Goal: Task Accomplishment & Management: Complete application form

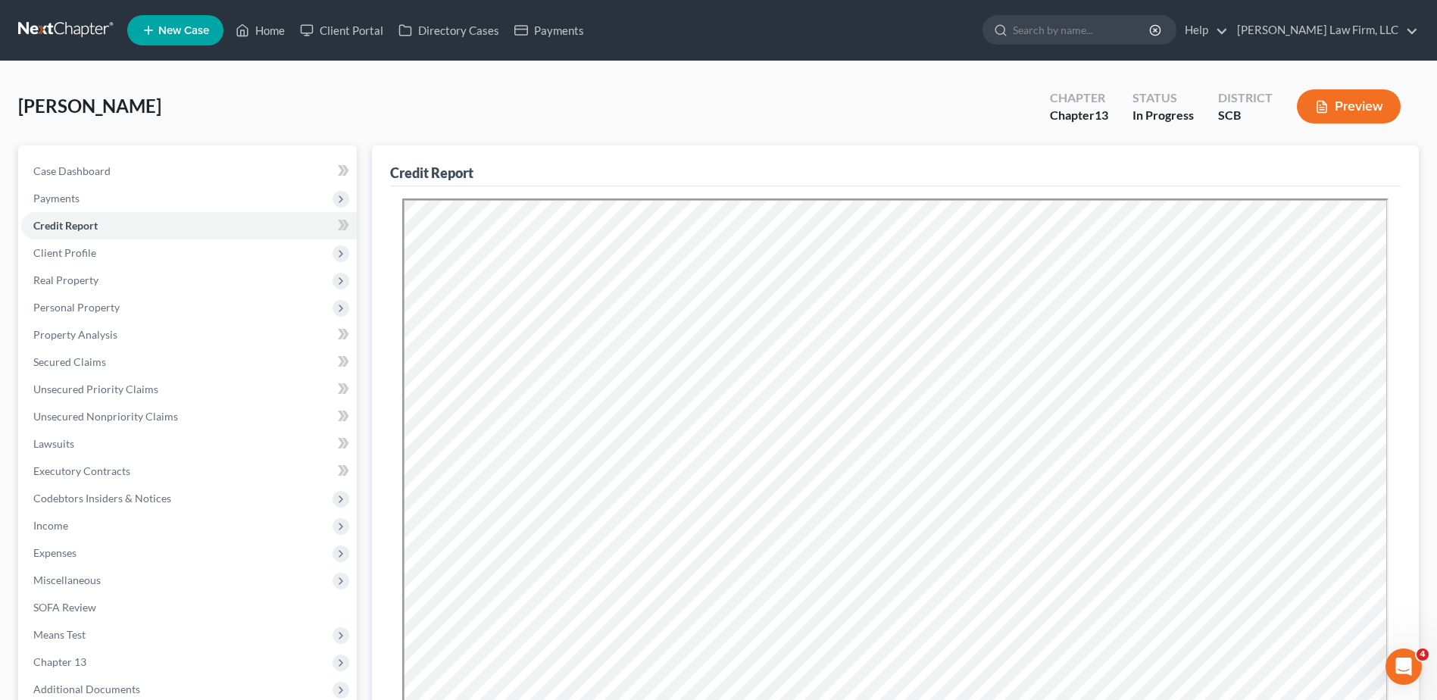
click at [78, 254] on span "Client Profile" at bounding box center [64, 252] width 63 height 13
click at [111, 344] on link "Debtor Profile" at bounding box center [204, 334] width 305 height 27
select select "1"
select select "3"
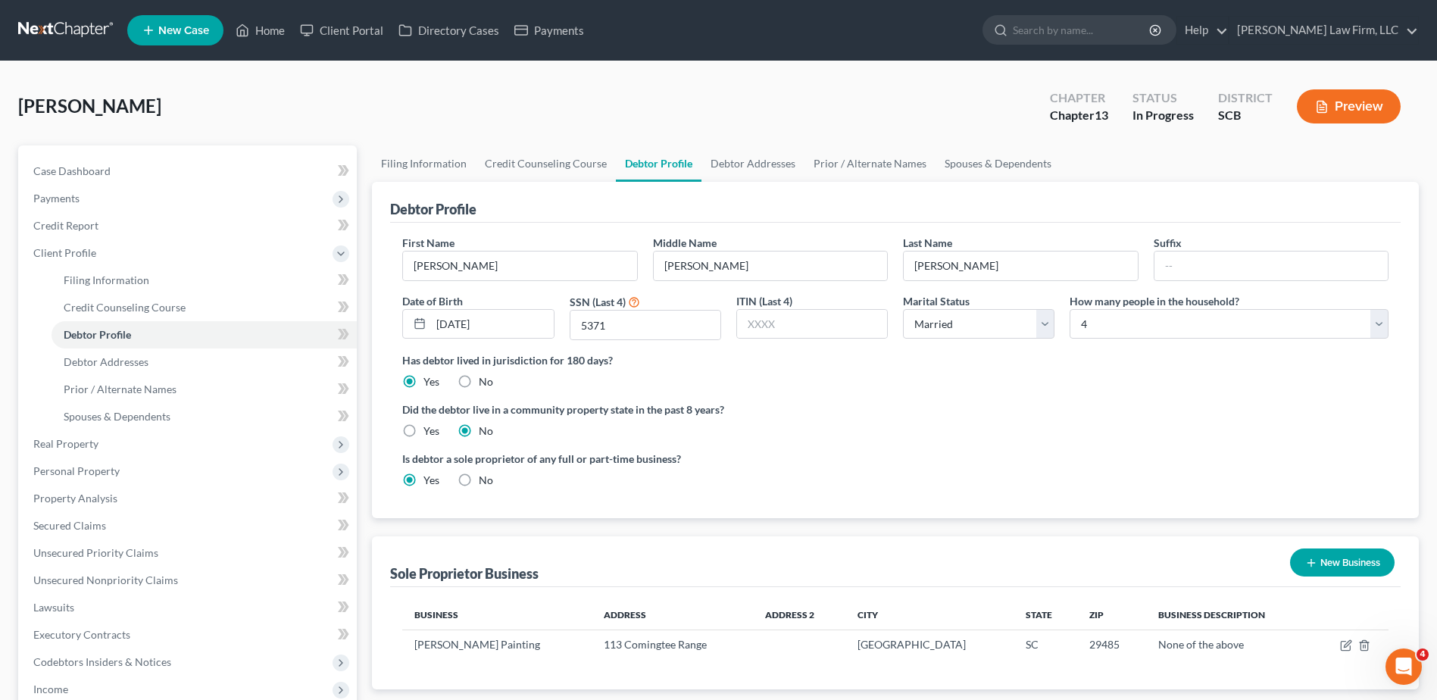
click at [100, 444] on span "Real Property" at bounding box center [189, 443] width 336 height 27
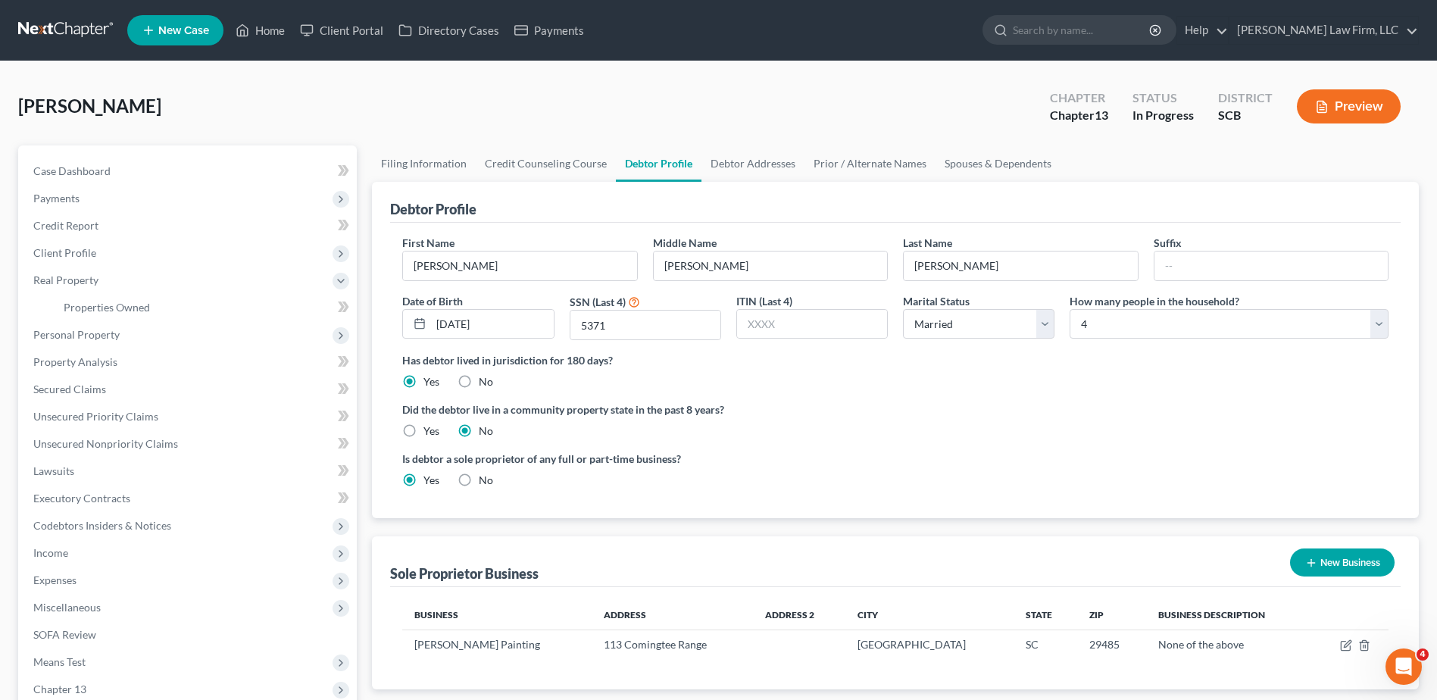
click at [100, 338] on span "Personal Property" at bounding box center [76, 334] width 86 height 13
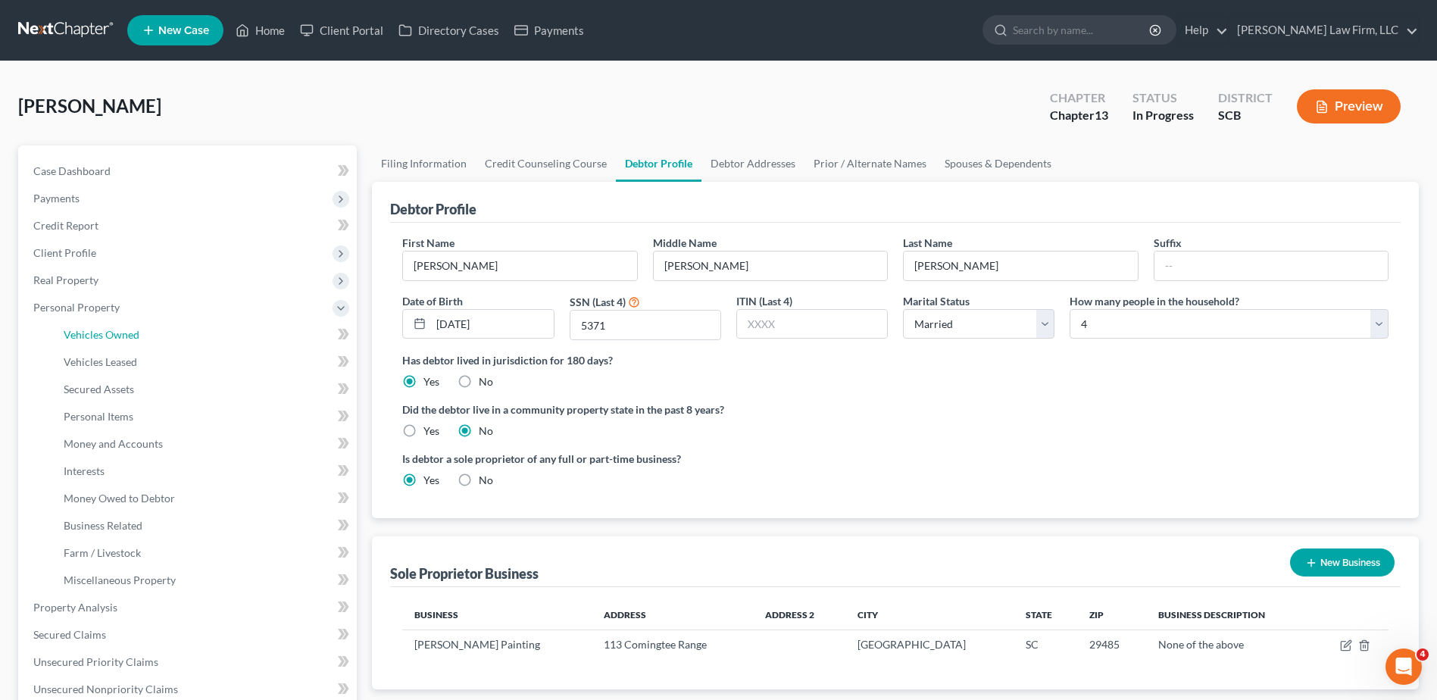
click at [103, 337] on span "Vehicles Owned" at bounding box center [102, 334] width 76 height 13
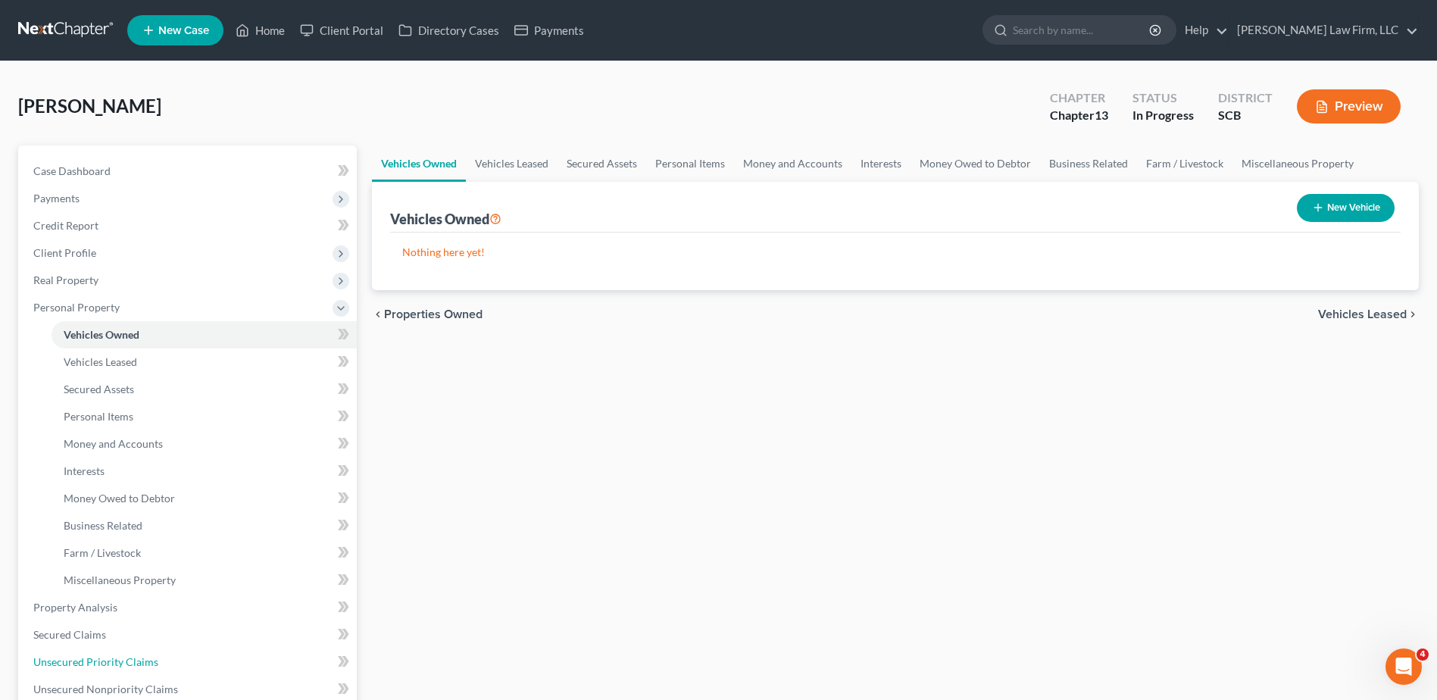
click at [83, 655] on span "Unsecured Priority Claims" at bounding box center [95, 661] width 125 height 13
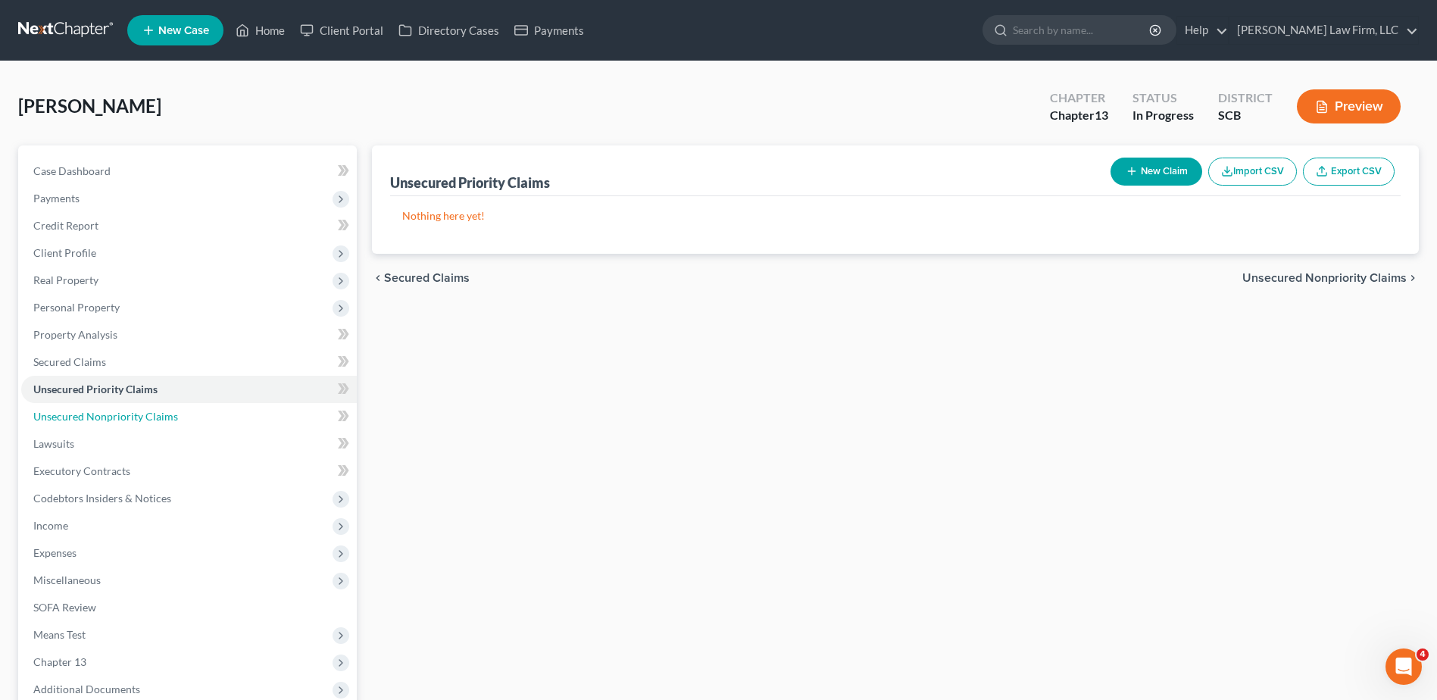
click at [99, 419] on span "Unsecured Nonpriority Claims" at bounding box center [105, 416] width 145 height 13
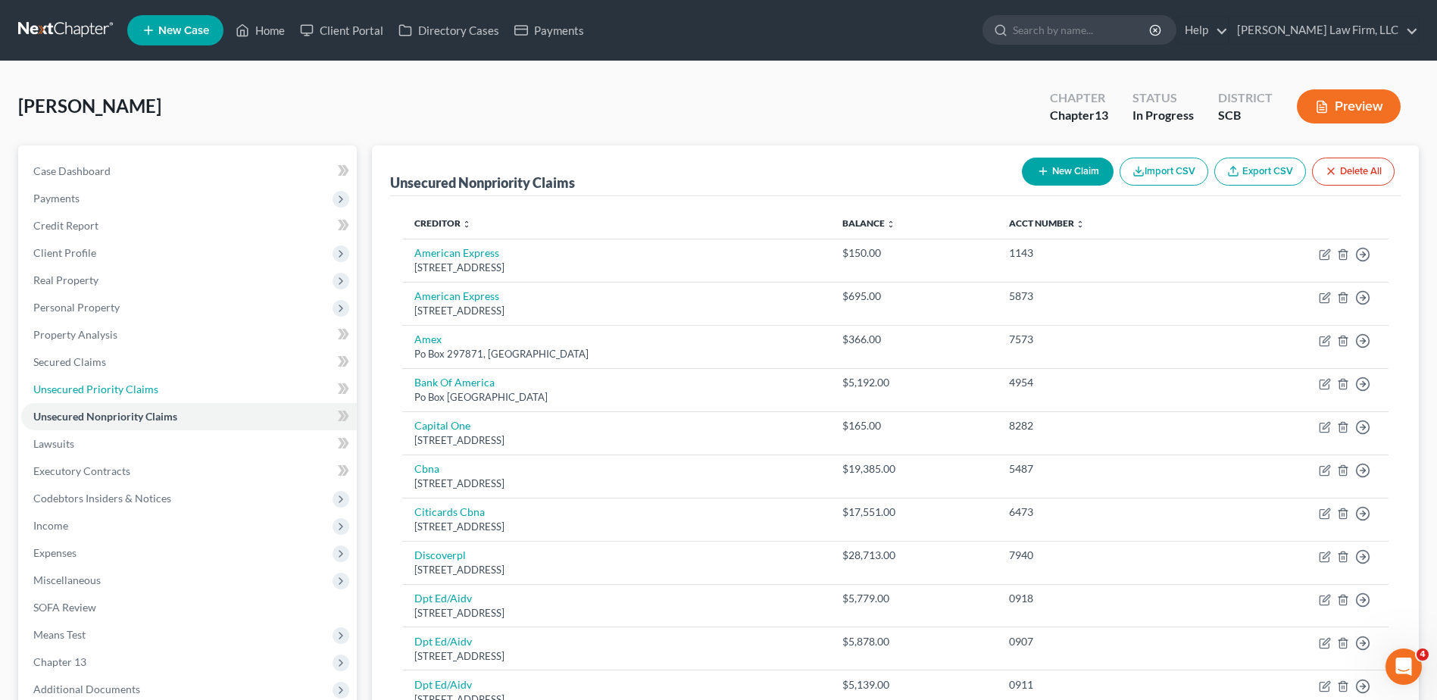
click at [104, 385] on span "Unsecured Priority Claims" at bounding box center [95, 389] width 125 height 13
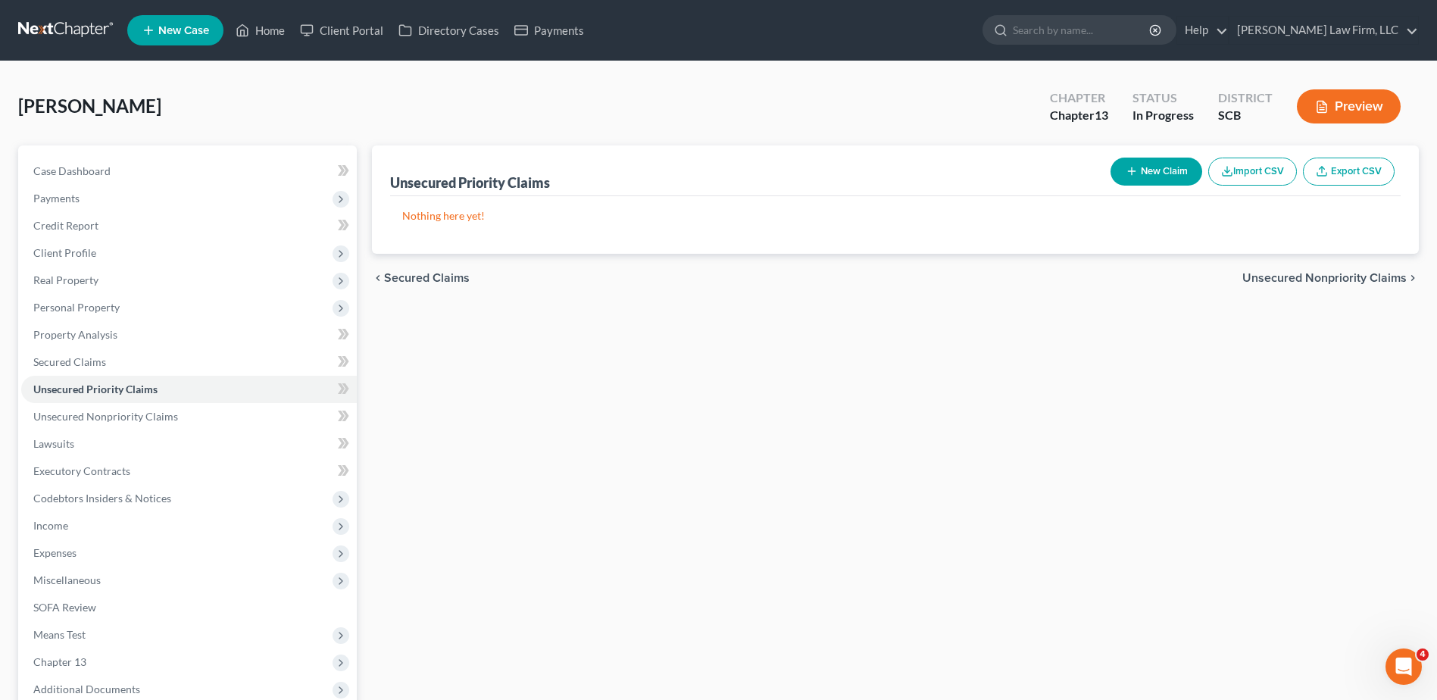
click at [1167, 166] on button "New Claim" at bounding box center [1157, 172] width 92 height 28
select select "0"
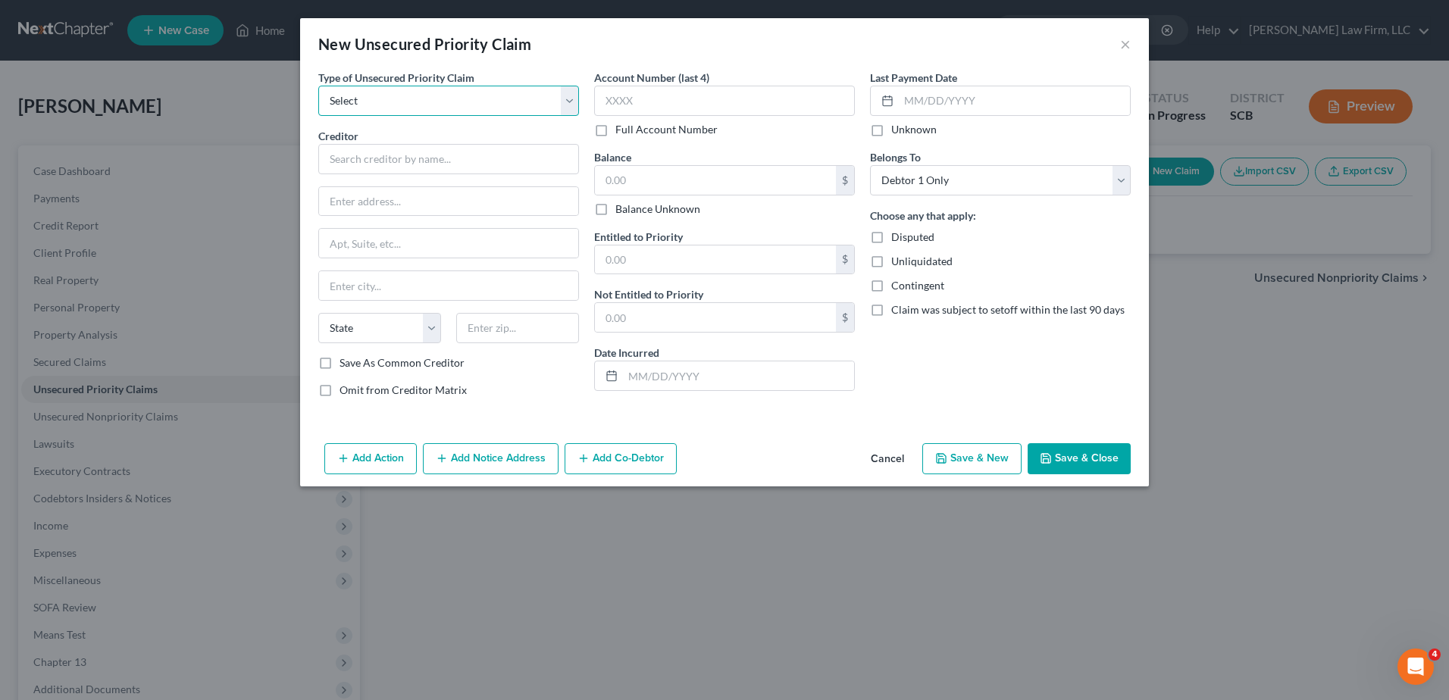
click at [465, 102] on select "Select Taxes & Other Government Units Domestic Support Obligations Extensions o…" at bounding box center [448, 101] width 261 height 30
select select "0"
click at [318, 86] on select "Select Taxes & Other Government Units Domestic Support Obligations Extensions o…" at bounding box center [448, 101] width 261 height 30
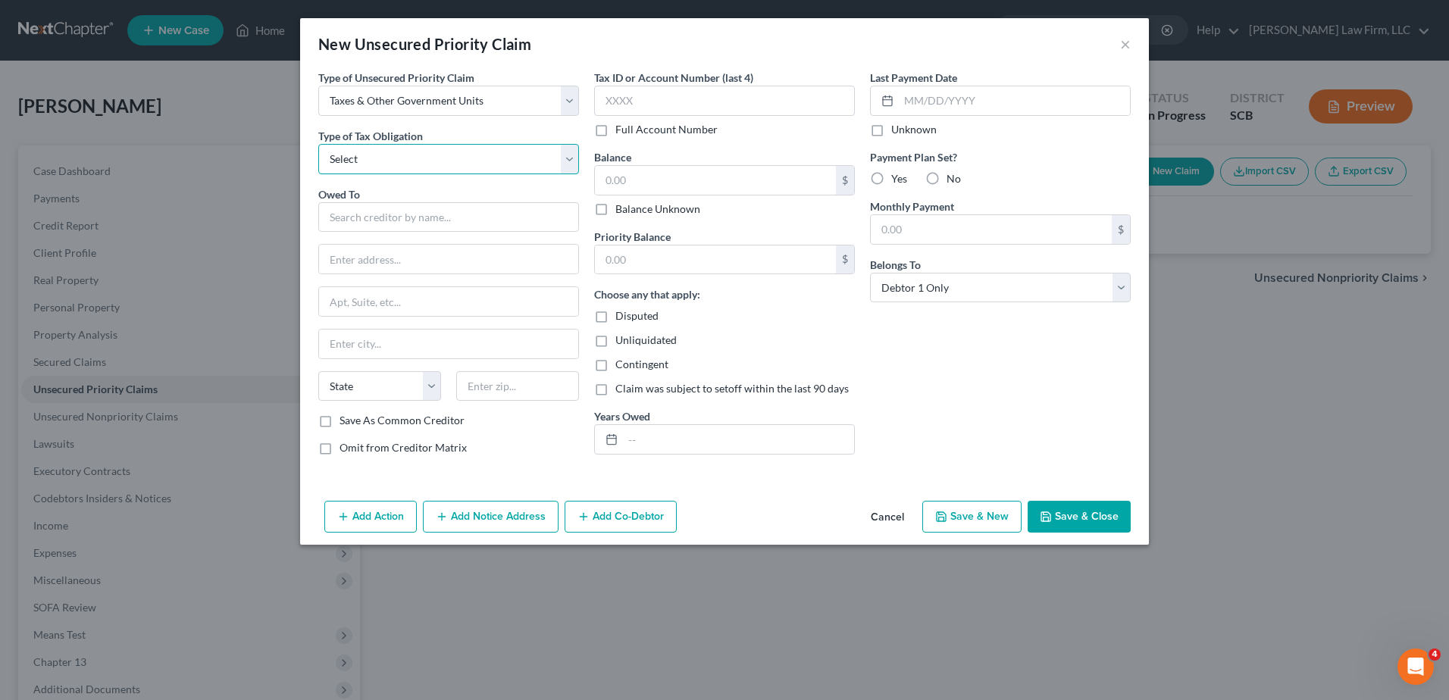
drag, startPoint x: 463, startPoint y: 118, endPoint x: 456, endPoint y: 148, distance: 30.3
click at [456, 148] on select "Select Federal City State Franchise Tax Board Other" at bounding box center [448, 159] width 261 height 30
select select "0"
click at [318, 144] on select "Select Federal City State Franchise Tax Board Other" at bounding box center [448, 159] width 261 height 30
click at [427, 216] on input "text" at bounding box center [448, 217] width 261 height 30
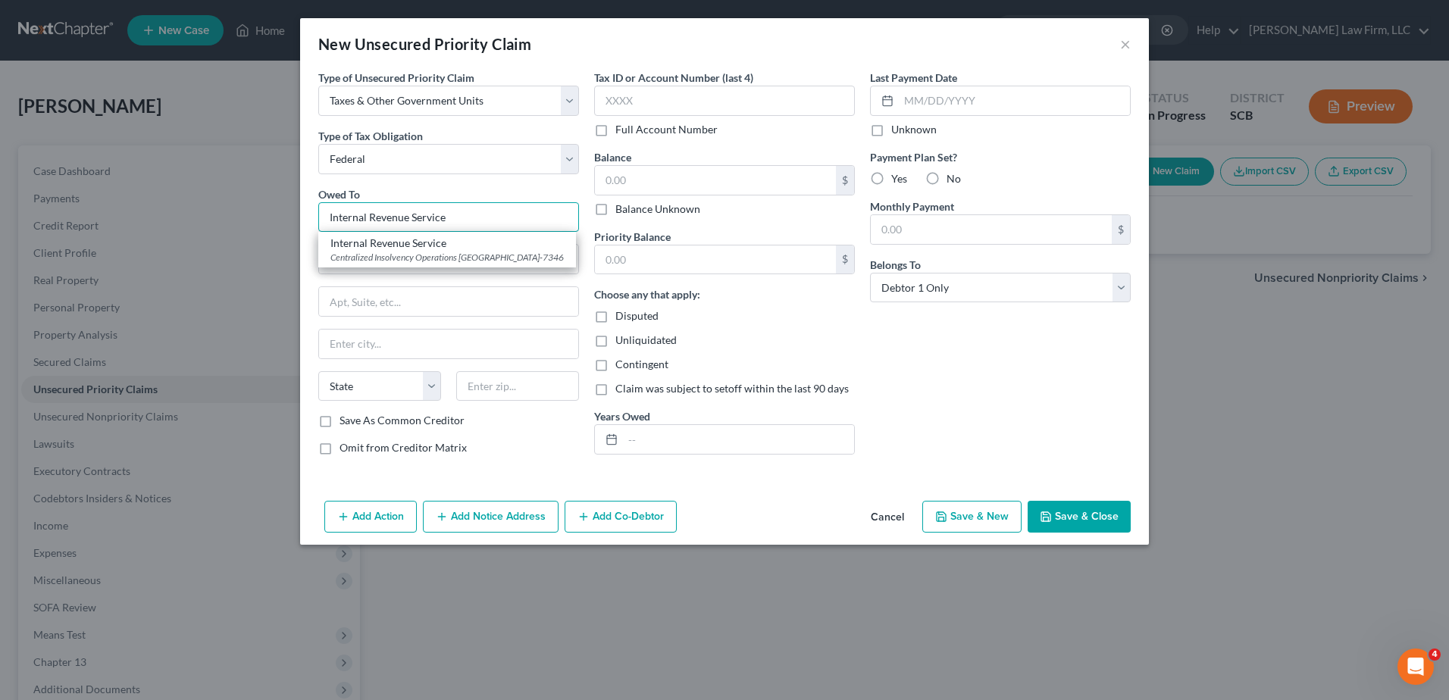
type input "Internal Revenue Service"
click at [407, 264] on div "Centralized Insolvency Operations [GEOGRAPHIC_DATA]-7346" at bounding box center [446, 257] width 233 height 13
type input "Centralized Insolvency Operations"
type input "PO Box 7346"
type input "[GEOGRAPHIC_DATA]"
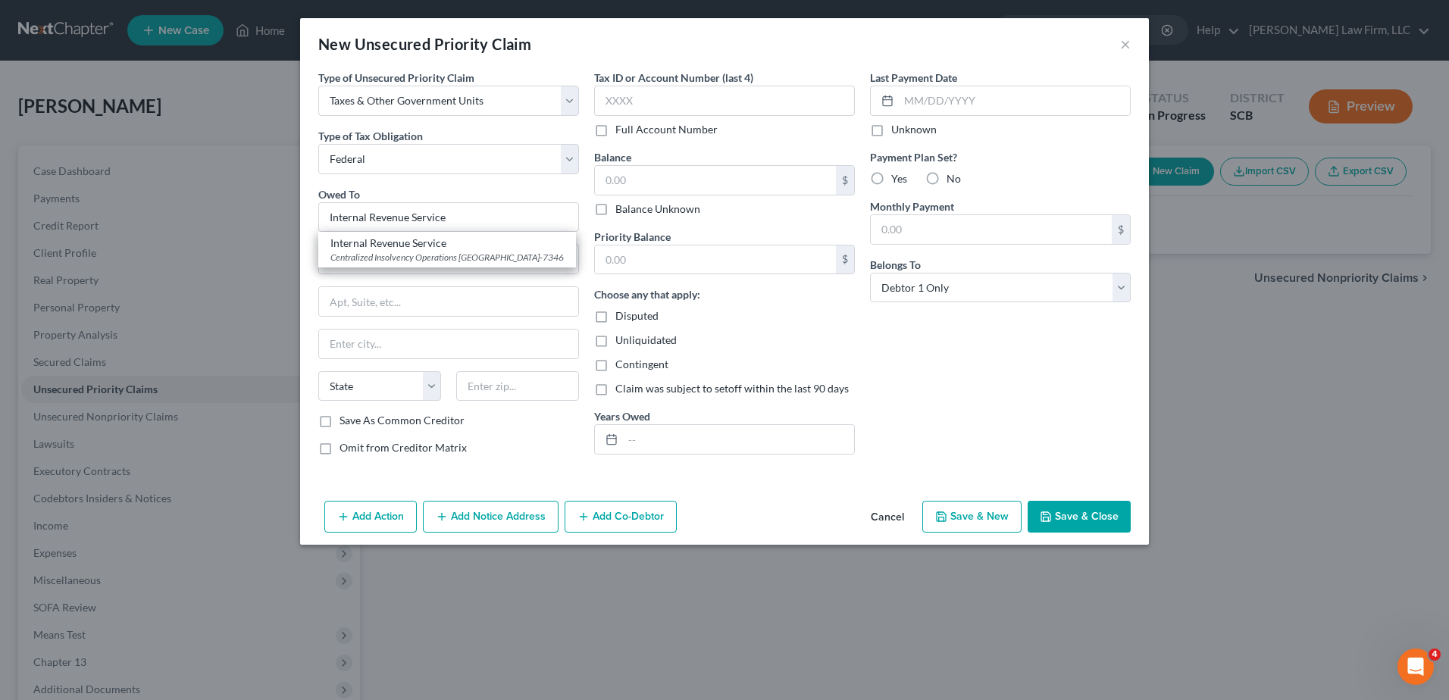
select select "39"
type input "19101-7346"
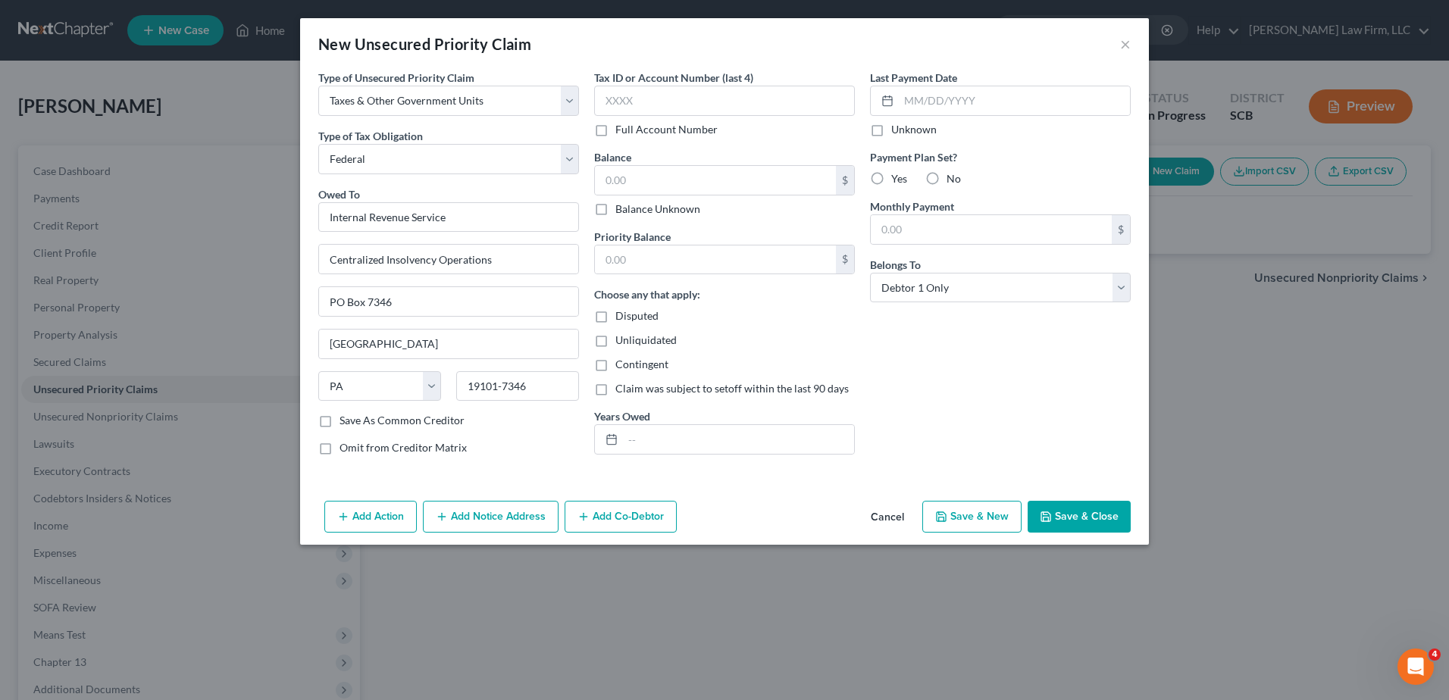
click at [524, 506] on button "Add Notice Address" at bounding box center [491, 517] width 136 height 32
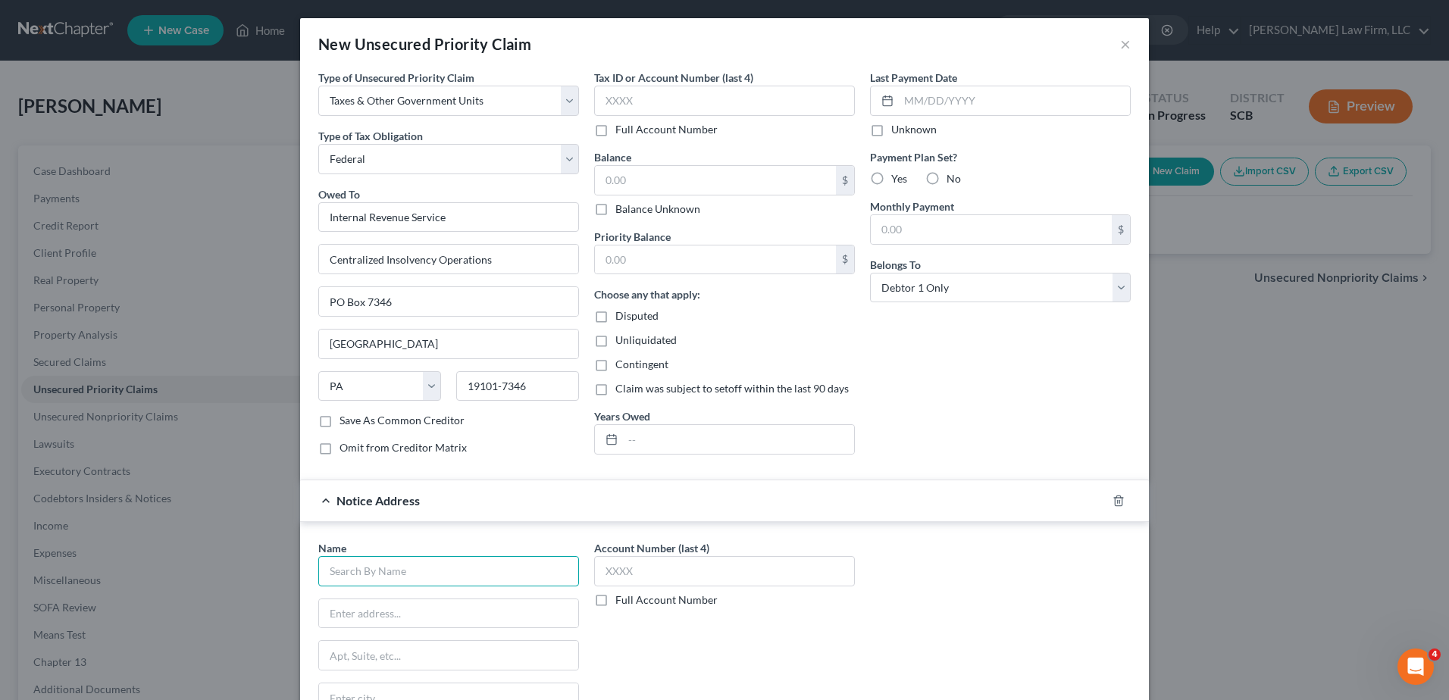
click at [420, 565] on input "text" at bounding box center [448, 571] width 261 height 30
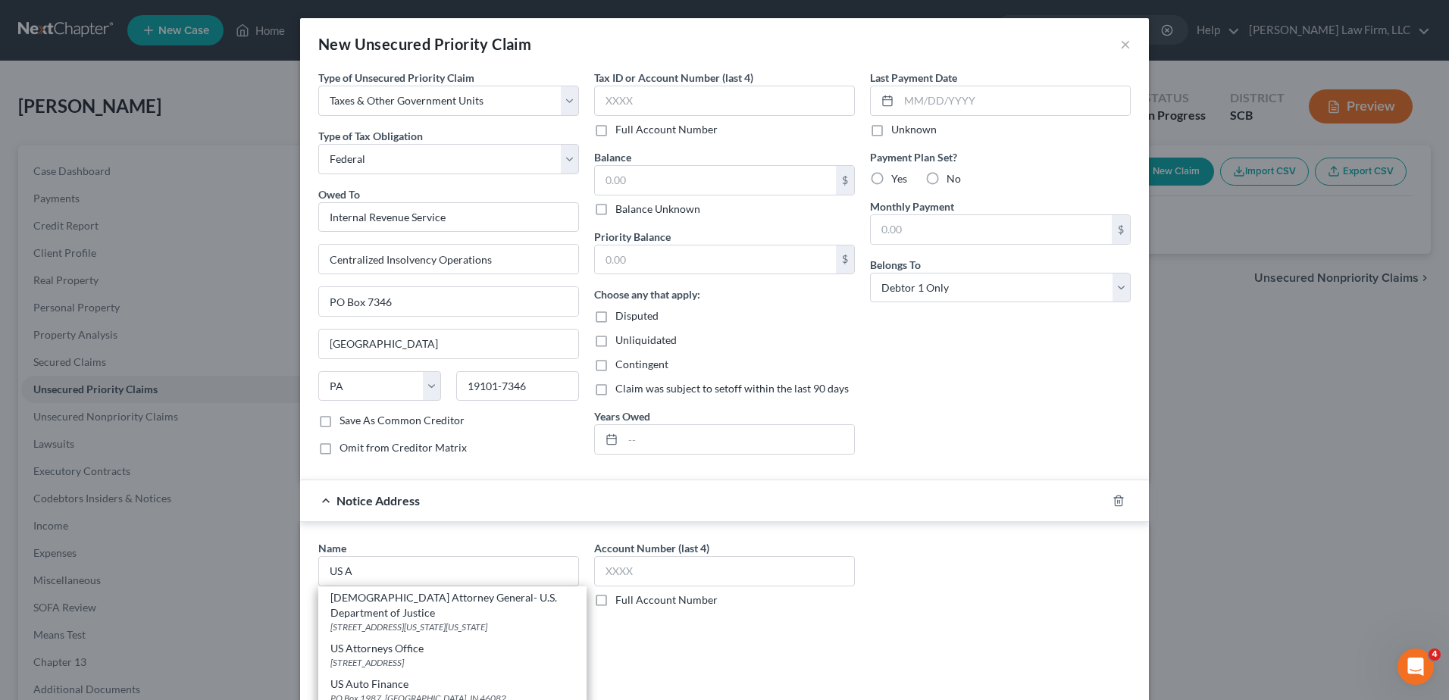
click at [407, 620] on div "[STREET_ADDRESS][US_STATE][US_STATE]" at bounding box center [452, 626] width 244 height 13
type input "[DEMOGRAPHIC_DATA] Attorney General- U.S. Department of Justice"
type input "[STREET_ADDRESS][US_STATE]"
type input "[US_STATE]"
select select "8"
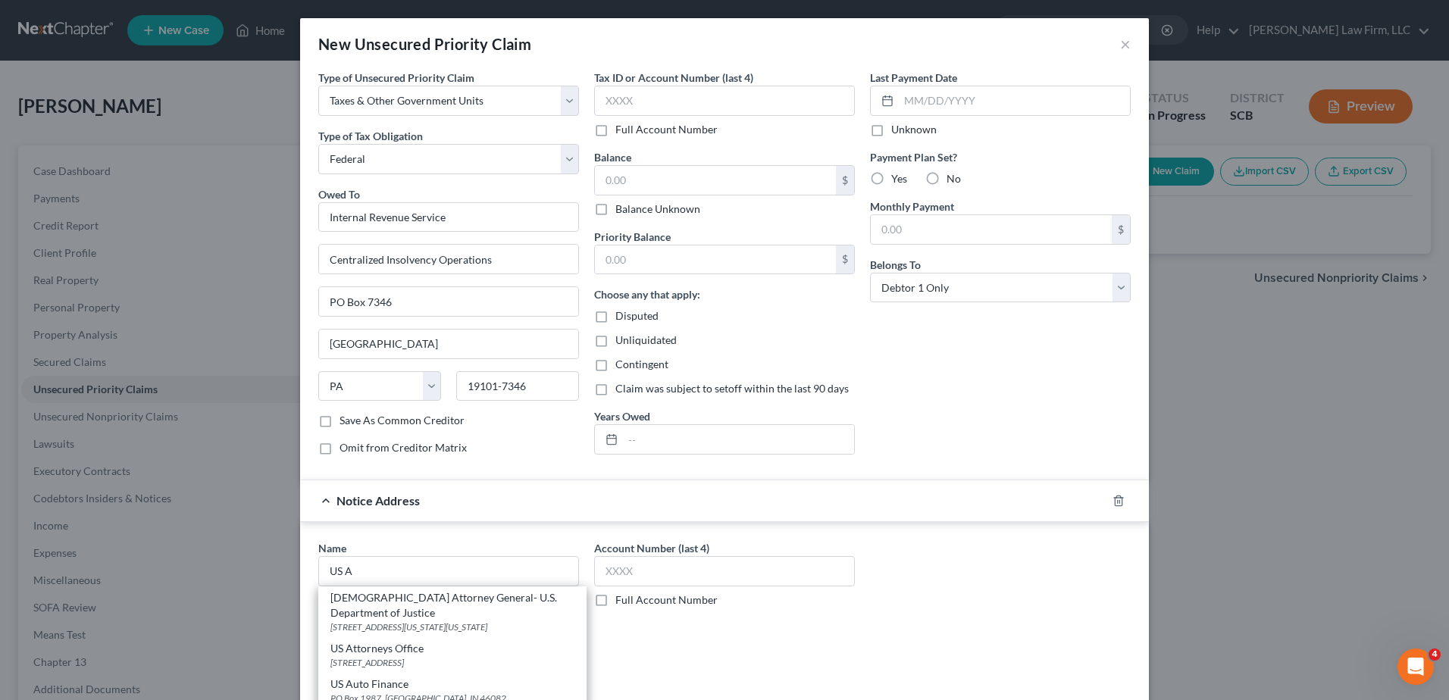
type input "20530"
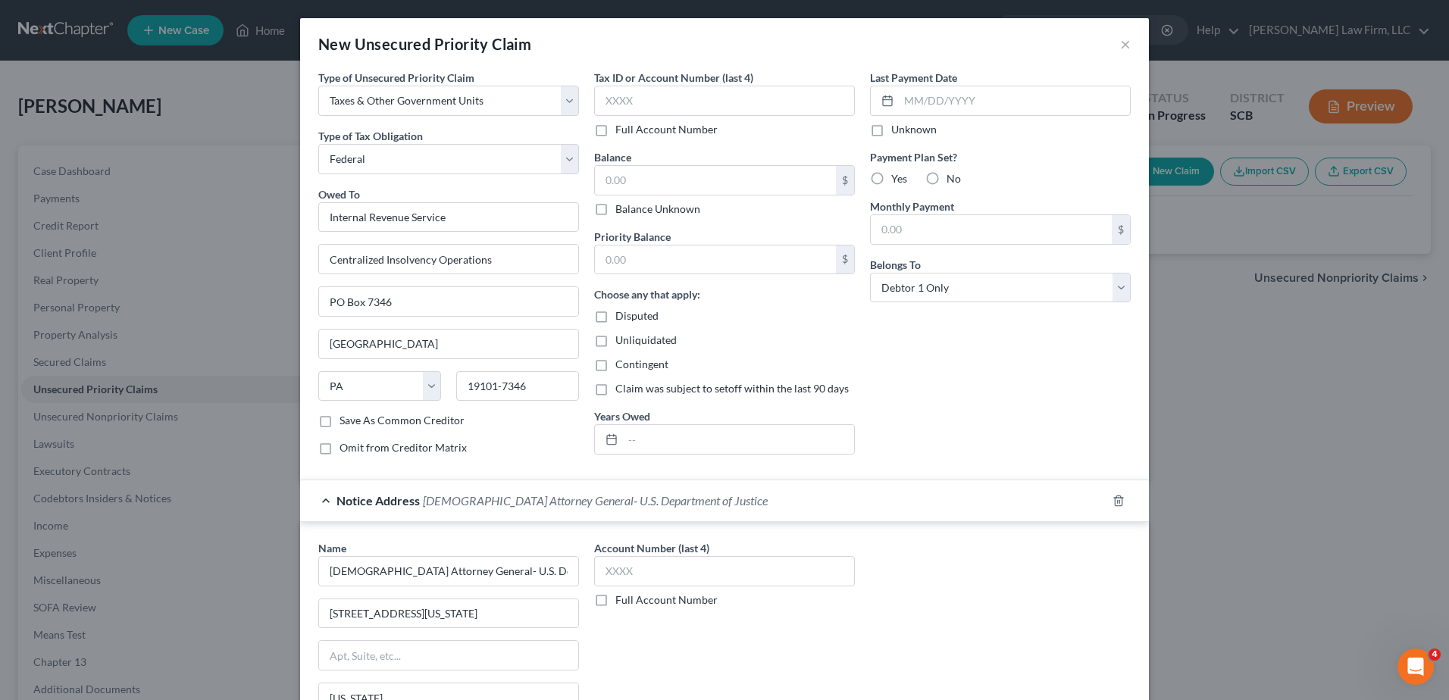
click at [454, 505] on span "[DEMOGRAPHIC_DATA] Attorney General- U.S. Department of Justice" at bounding box center [595, 500] width 345 height 14
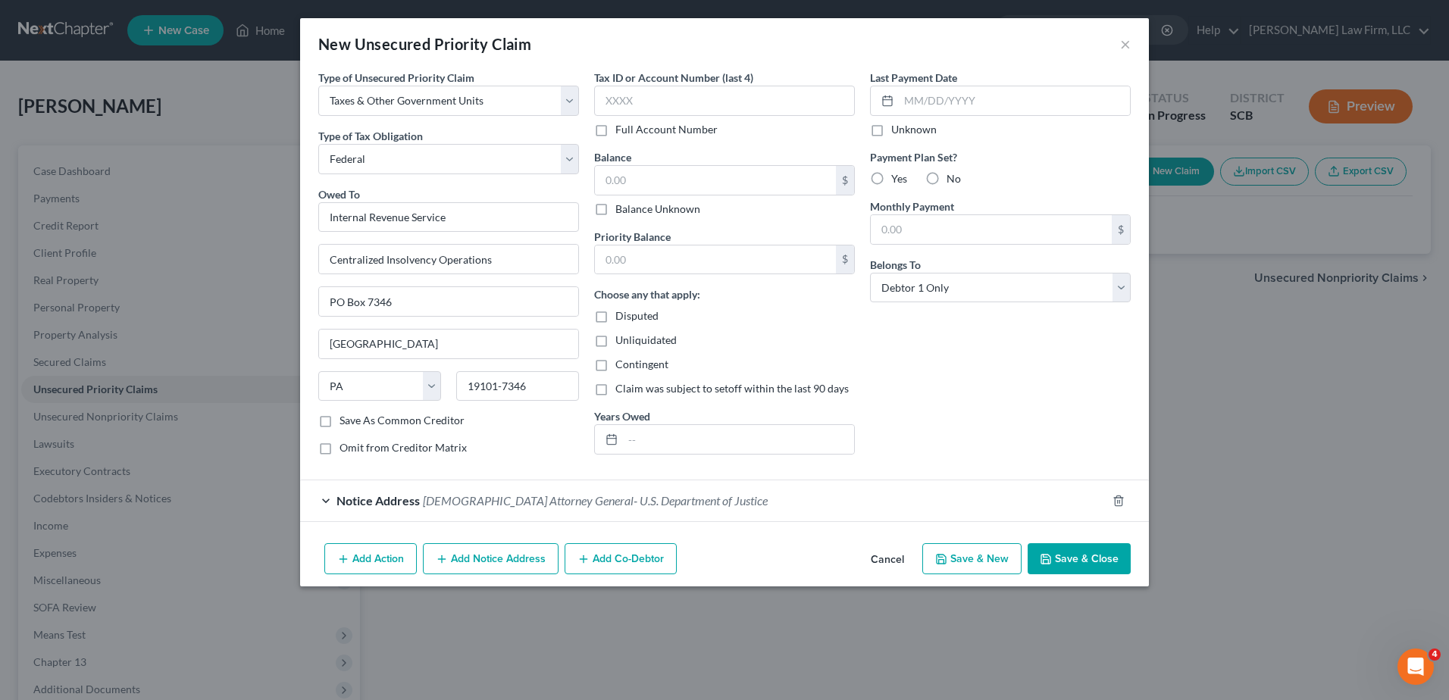
click at [448, 562] on icon "button" at bounding box center [442, 559] width 12 height 12
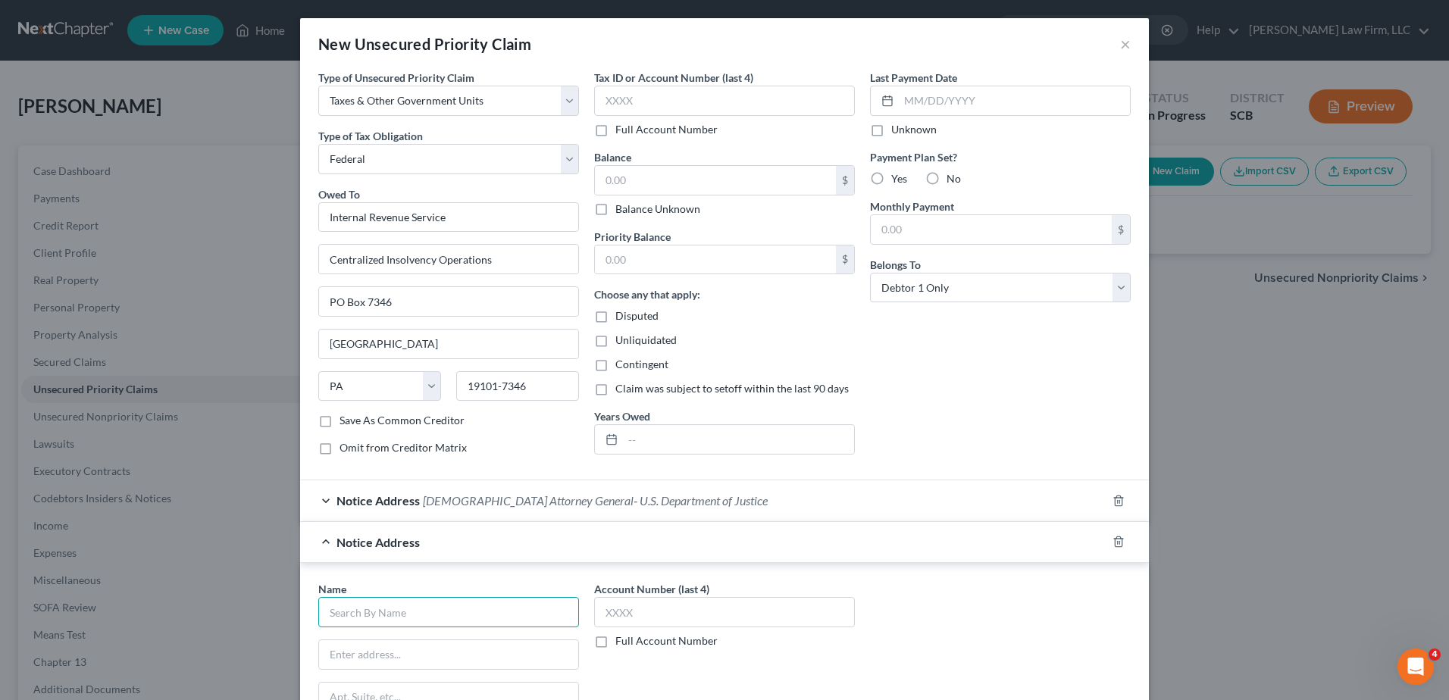
click at [414, 608] on input "text" at bounding box center [448, 612] width 261 height 30
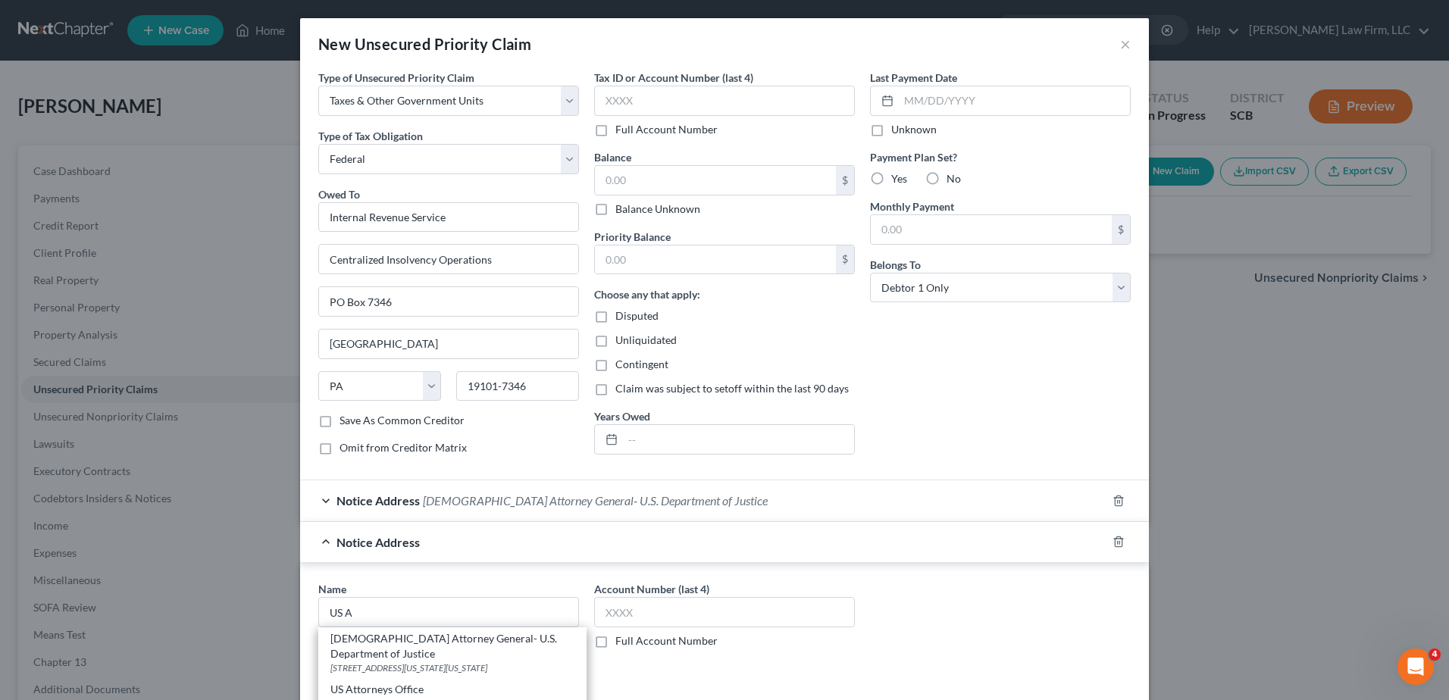
click at [427, 697] on div "[STREET_ADDRESS]" at bounding box center [452, 703] width 244 height 13
type input "US Attorneys Office"
type input "[STREET_ADDRESS]"
type input "Suite 29201"
type input "Columbia"
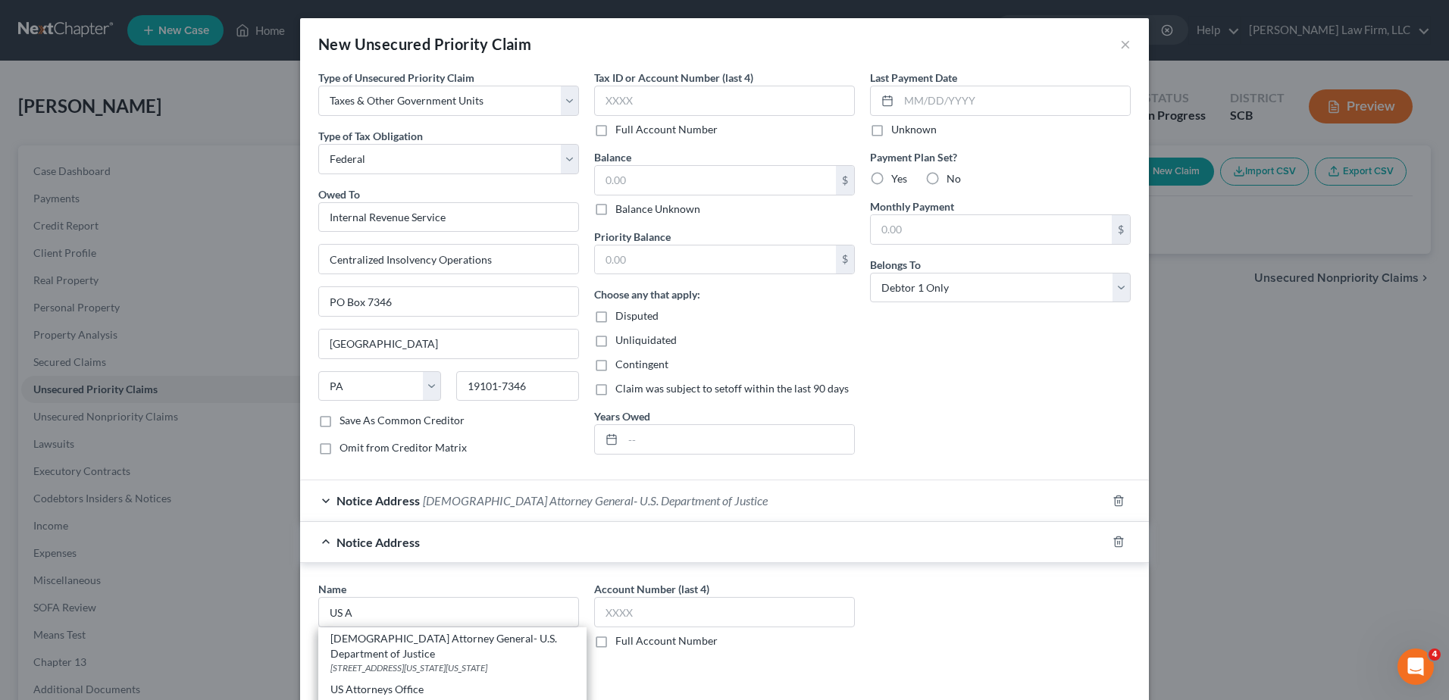
select select "42"
type input "29201"
click at [406, 548] on span "Notice Address" at bounding box center [377, 542] width 83 height 14
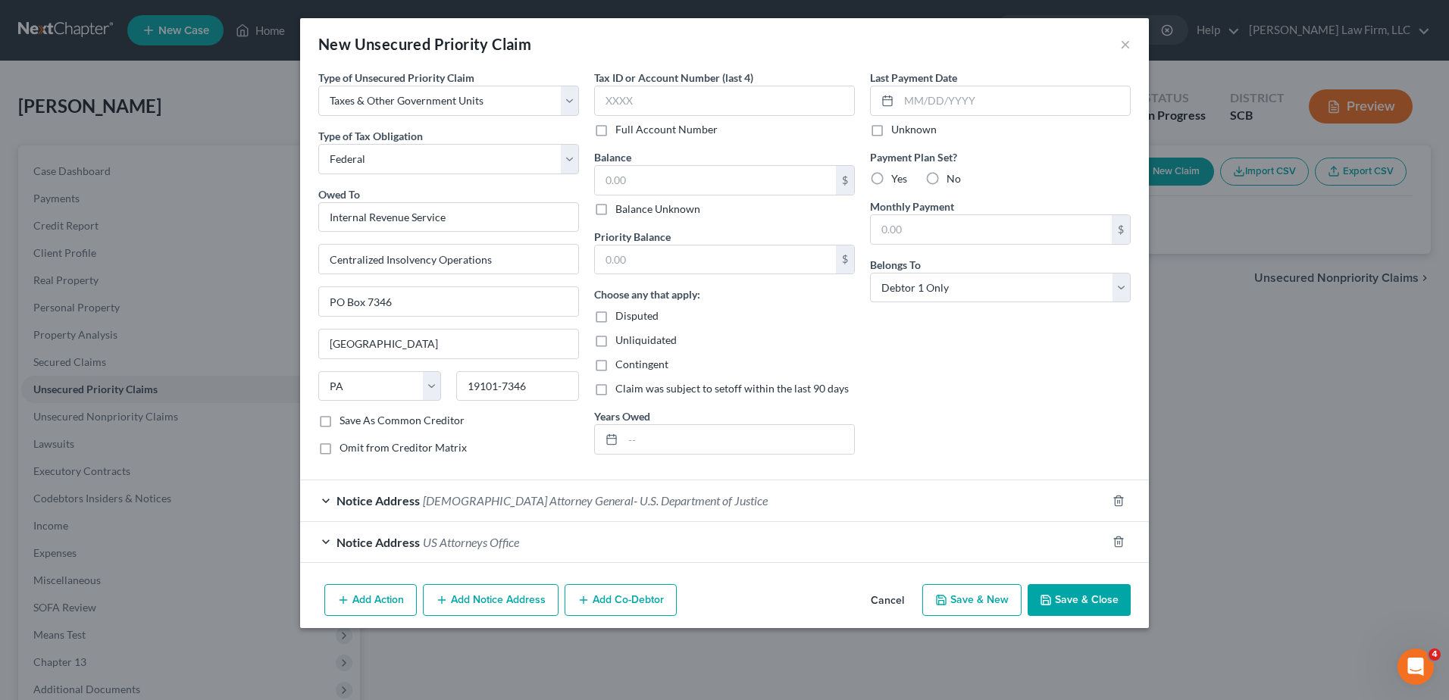
click at [1070, 591] on button "Save & Close" at bounding box center [1078, 600] width 103 height 32
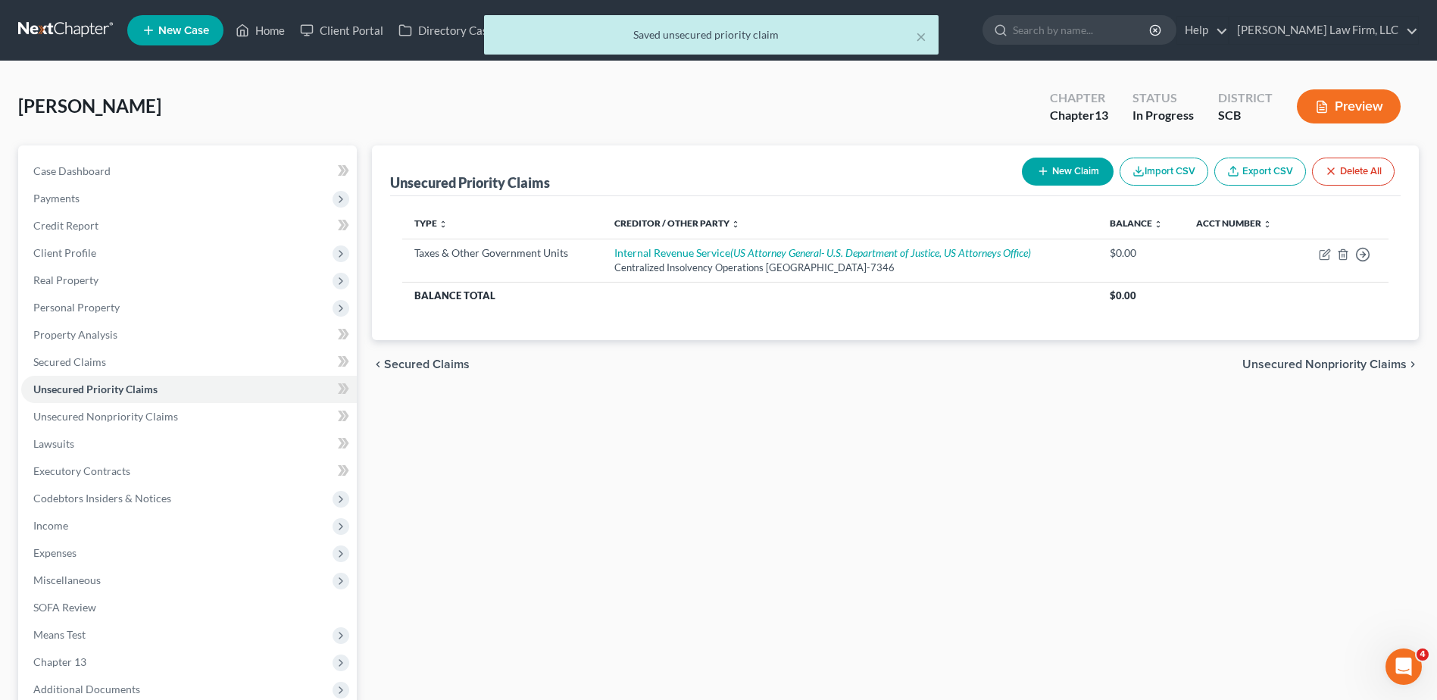
click at [1083, 175] on button "New Claim" at bounding box center [1068, 172] width 92 height 28
select select "0"
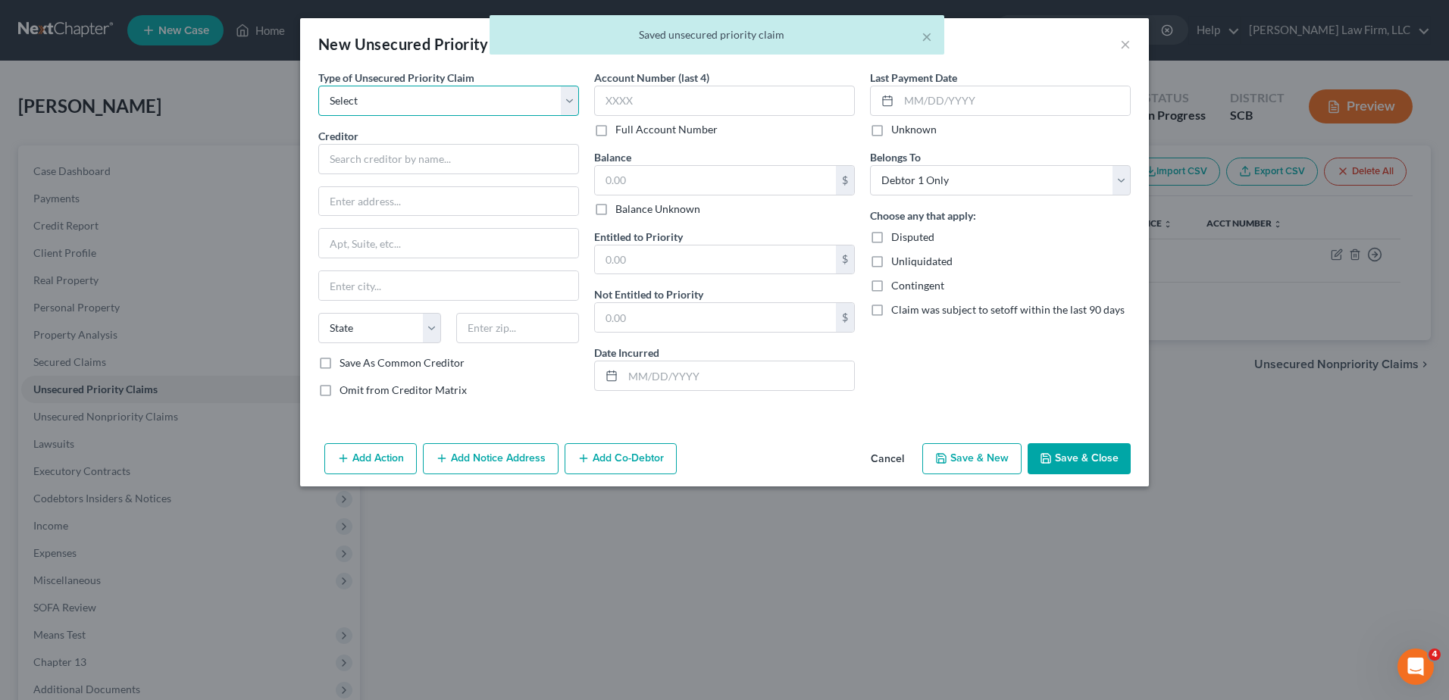
click at [511, 95] on select "Select Taxes & Other Government Units Domestic Support Obligations Extensions o…" at bounding box center [448, 101] width 261 height 30
select select "0"
click at [318, 86] on select "Select Taxes & Other Government Units Domestic Support Obligations Extensions o…" at bounding box center [448, 101] width 261 height 30
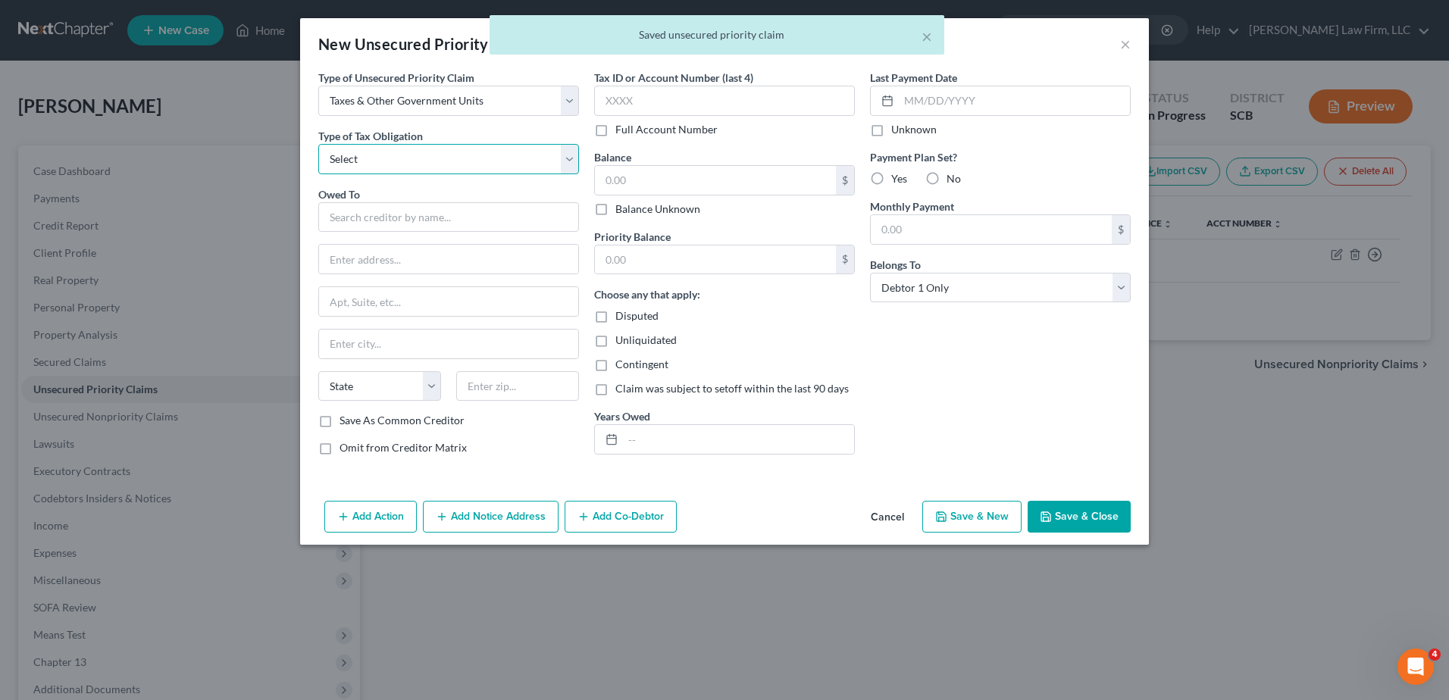
drag, startPoint x: 470, startPoint y: 162, endPoint x: 459, endPoint y: 176, distance: 17.3
click at [470, 162] on select "Select Federal City State Franchise Tax Board Other" at bounding box center [448, 159] width 261 height 30
select select "2"
click at [318, 144] on select "Select Federal City State Franchise Tax Board Other" at bounding box center [448, 159] width 261 height 30
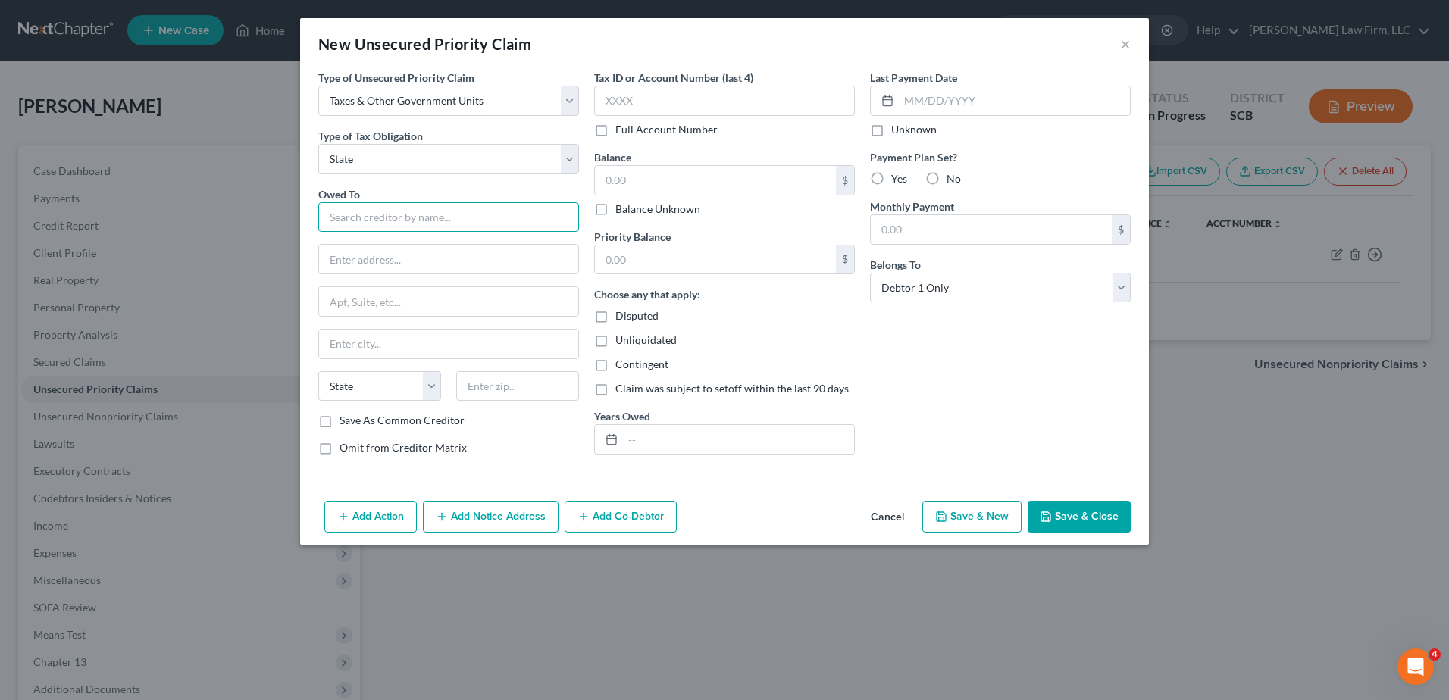
click at [434, 220] on input "text" at bounding box center [448, 217] width 261 height 30
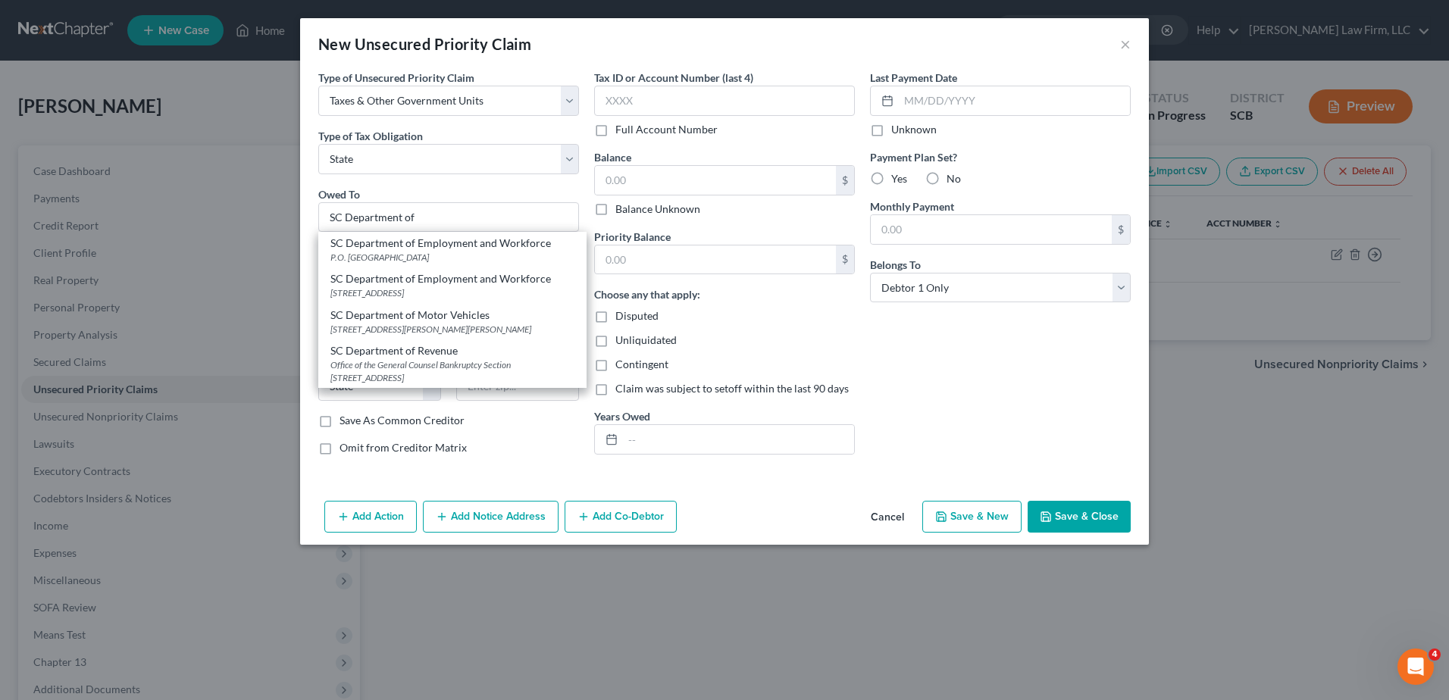
click at [469, 364] on div "Office of the General Counsel Bankruptcy Section [STREET_ADDRESS]" at bounding box center [452, 371] width 244 height 26
type input "SC Department of Revenue"
type input "Office of the General Counsel Bankruptcy Section"
type input "[STREET_ADDRESS]"
type input "Columbia"
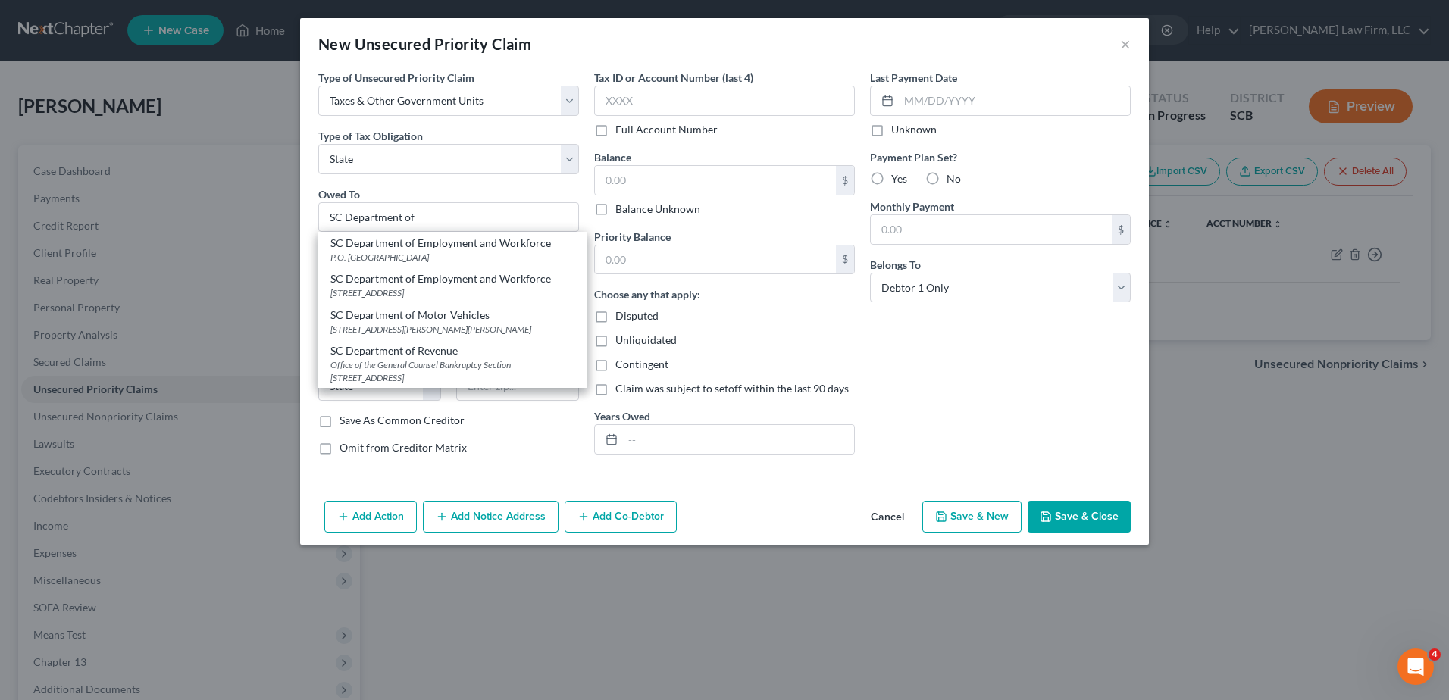
select select "42"
type input "29210-5666"
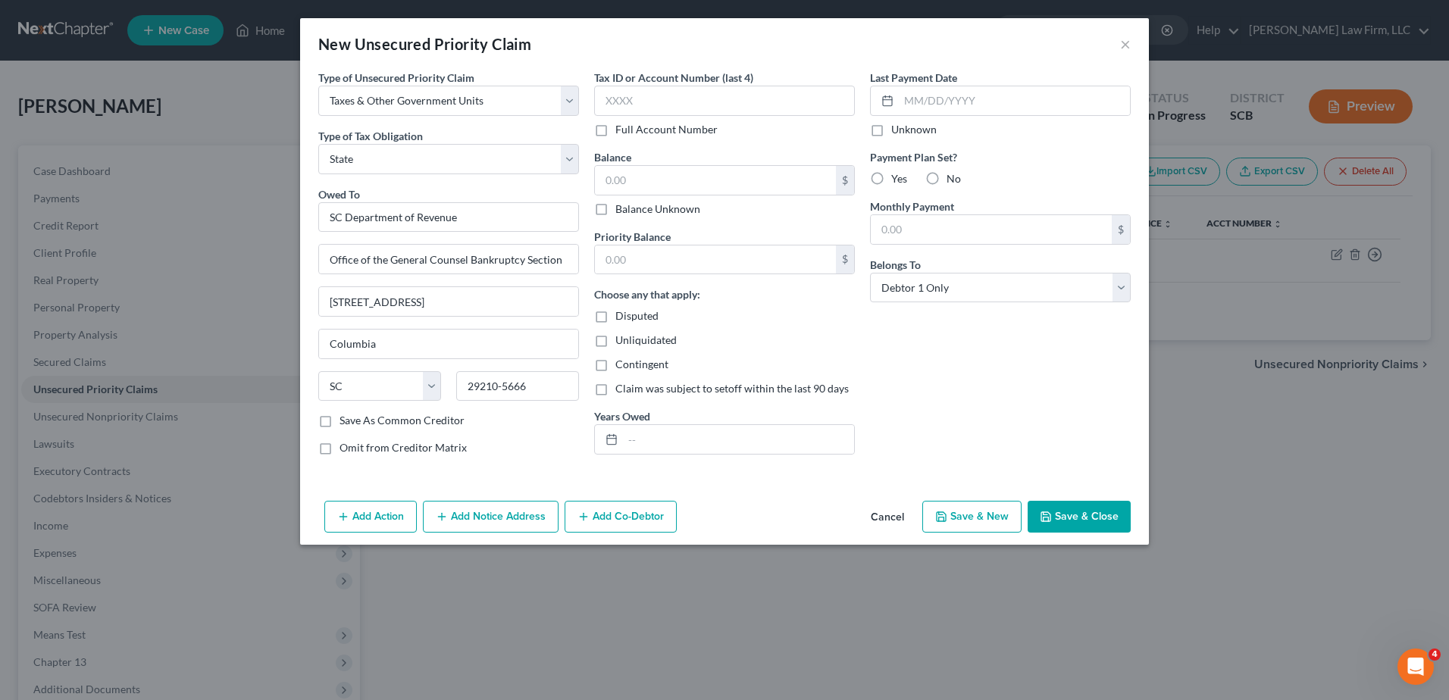
click at [1108, 516] on button "Save & Close" at bounding box center [1078, 517] width 103 height 32
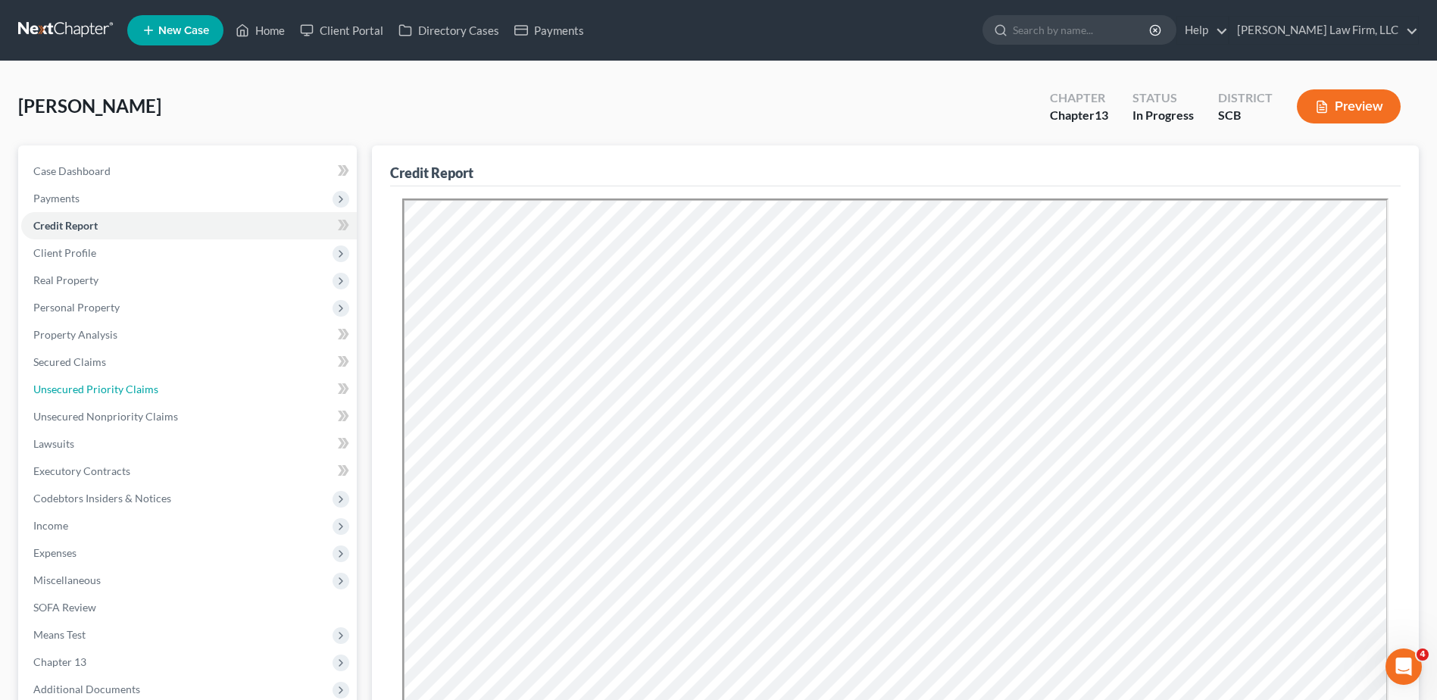
click at [106, 389] on span "Unsecured Priority Claims" at bounding box center [95, 389] width 125 height 13
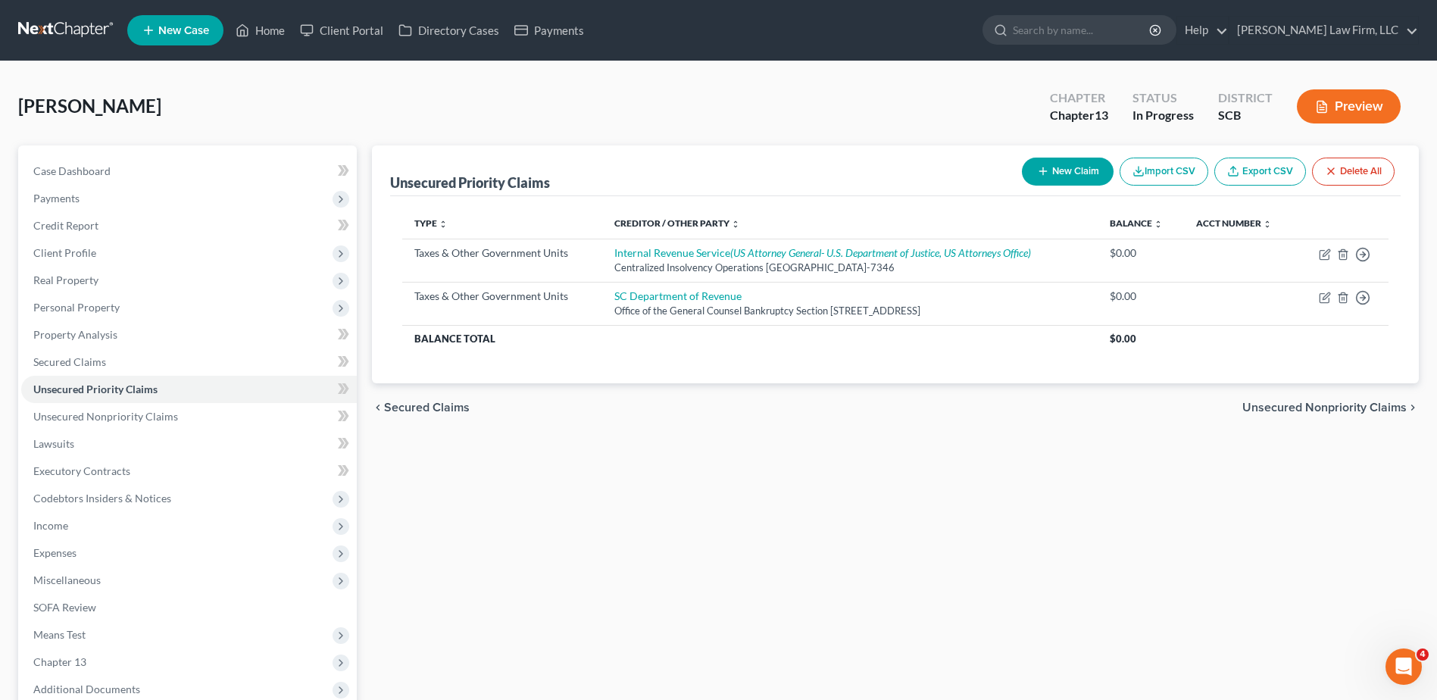
click at [133, 281] on span "Real Property" at bounding box center [189, 280] width 336 height 27
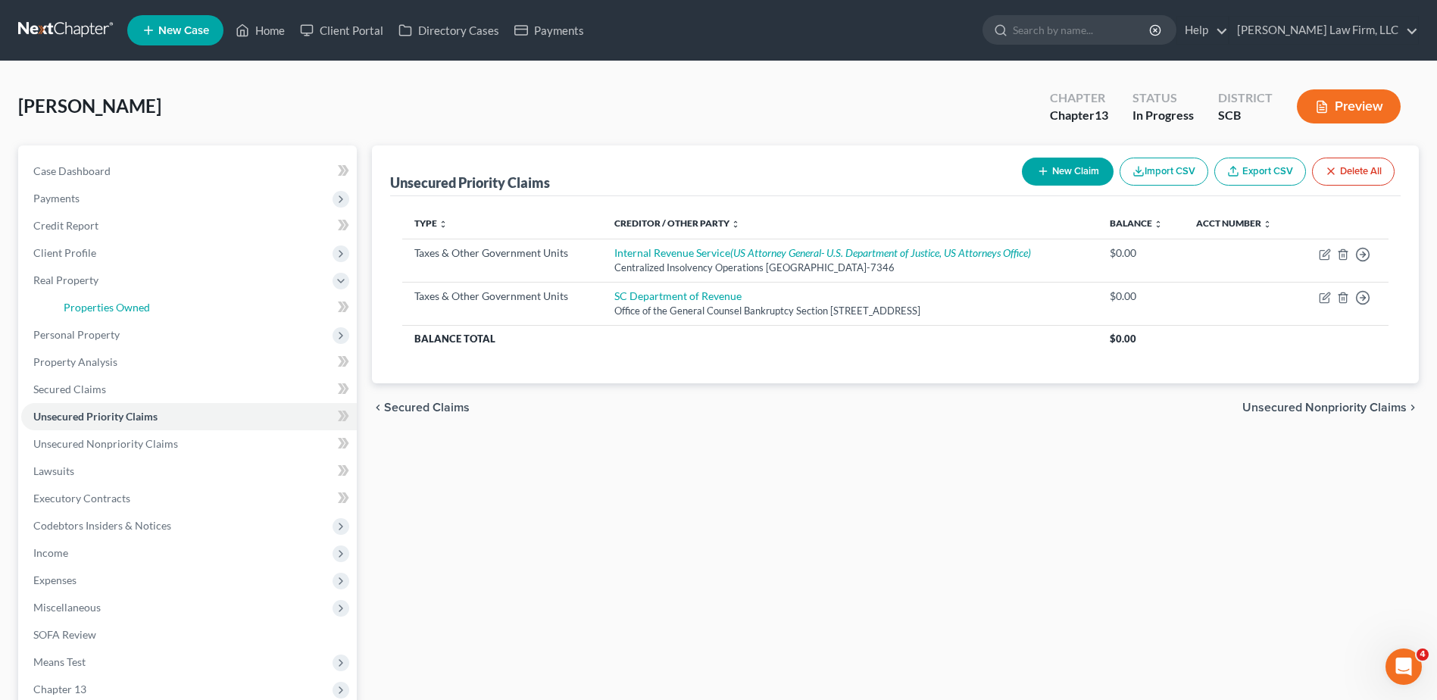
click at [133, 299] on link "Properties Owned" at bounding box center [204, 307] width 305 height 27
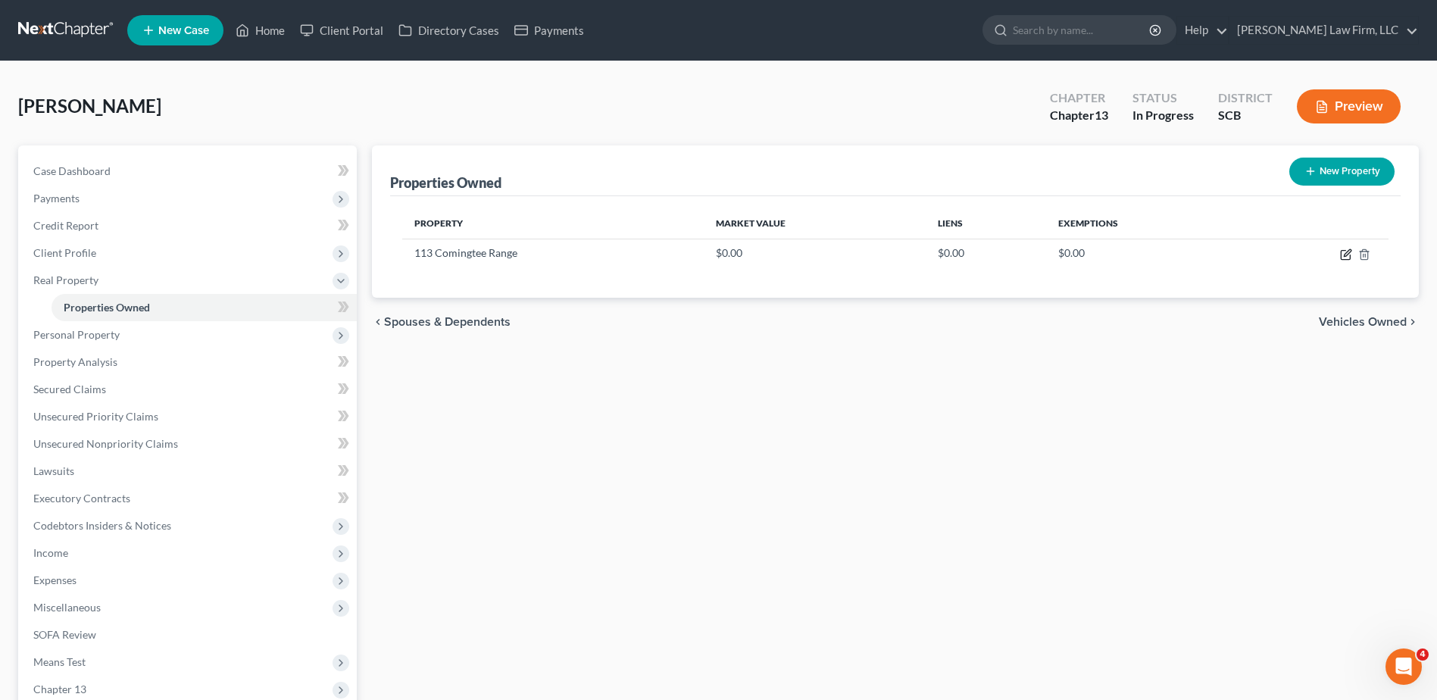
click at [1347, 256] on icon "button" at bounding box center [1346, 254] width 12 height 12
select select "42"
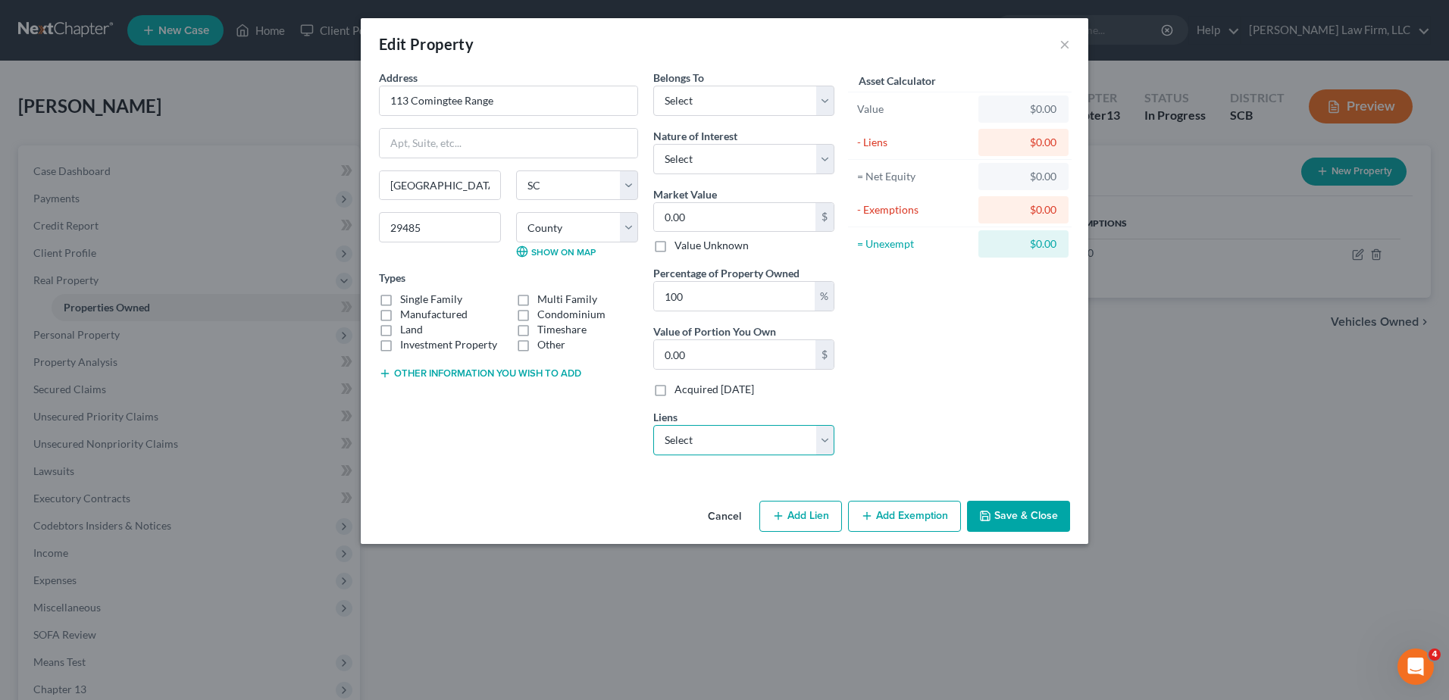
click at [823, 443] on select "Select Nr/Sms/Cal - $212,929.00 Ally Fincl - $10,832.00" at bounding box center [743, 440] width 181 height 30
select select "0"
click at [653, 425] on select "Select Nr/Sms/Cal - $212,929.00 Ally Fincl - $10,832.00" at bounding box center [743, 440] width 181 height 30
select select
select select "39"
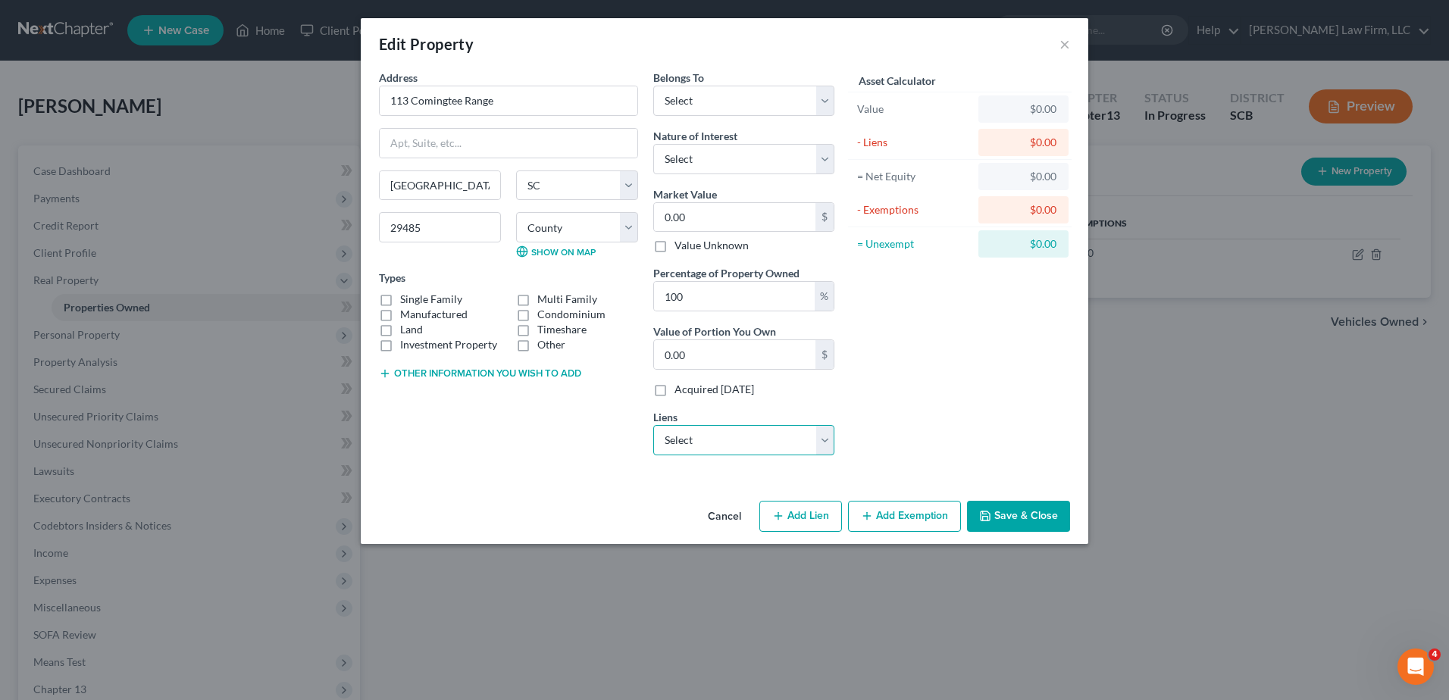
select select "0"
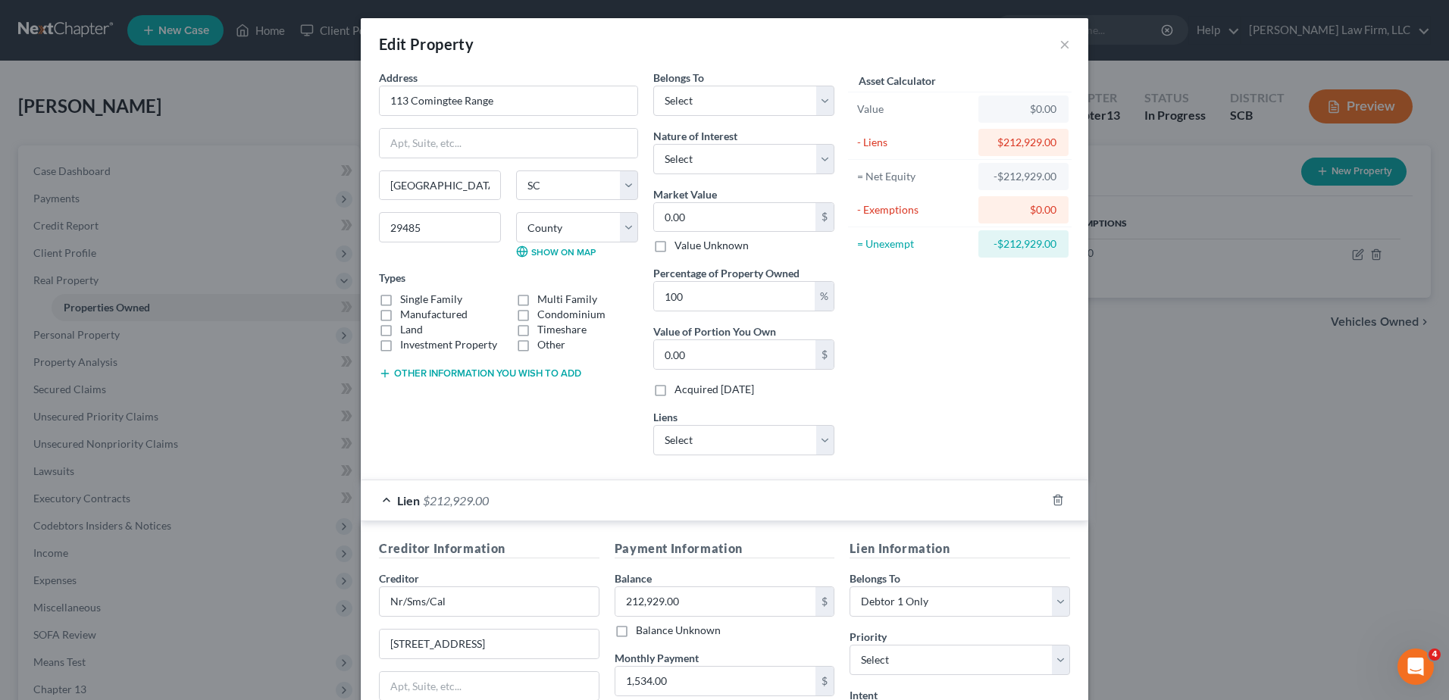
click at [955, 500] on div "Lien $212,929.00" at bounding box center [703, 500] width 685 height 40
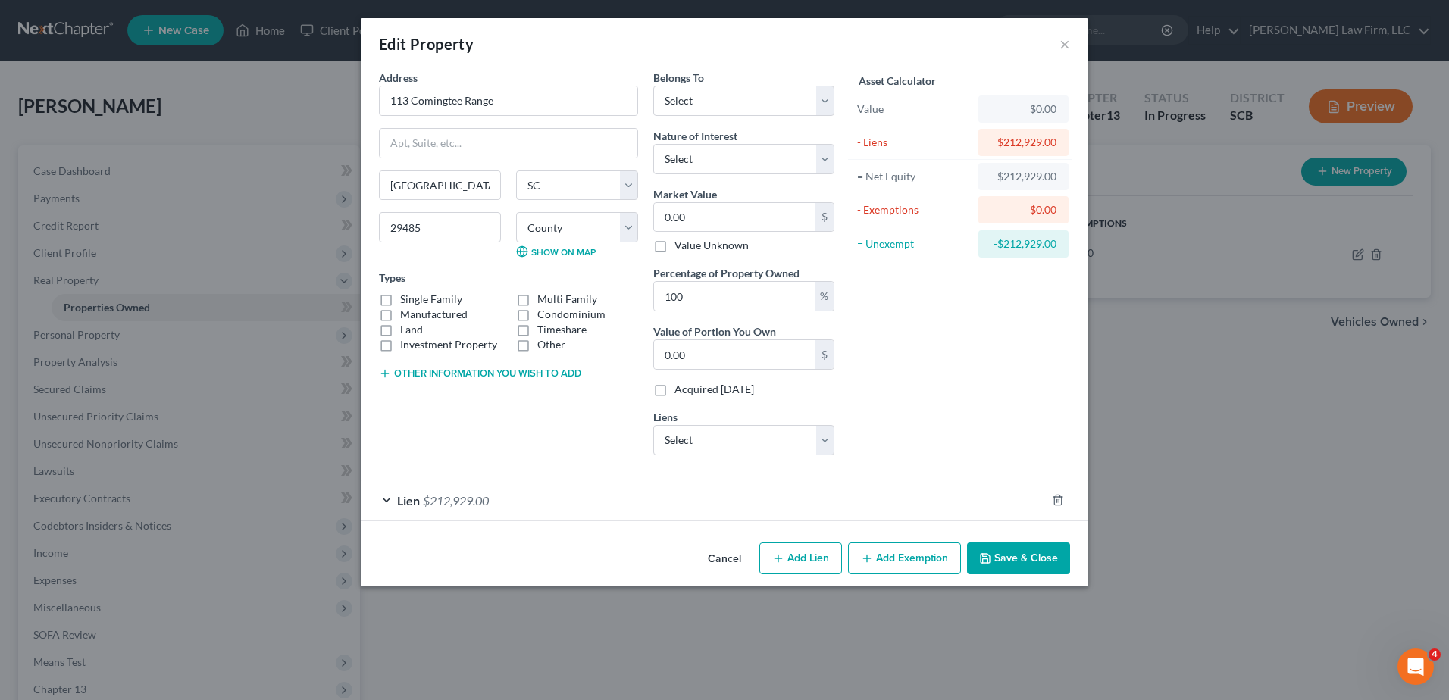
click at [1012, 556] on button "Save & Close" at bounding box center [1018, 558] width 103 height 32
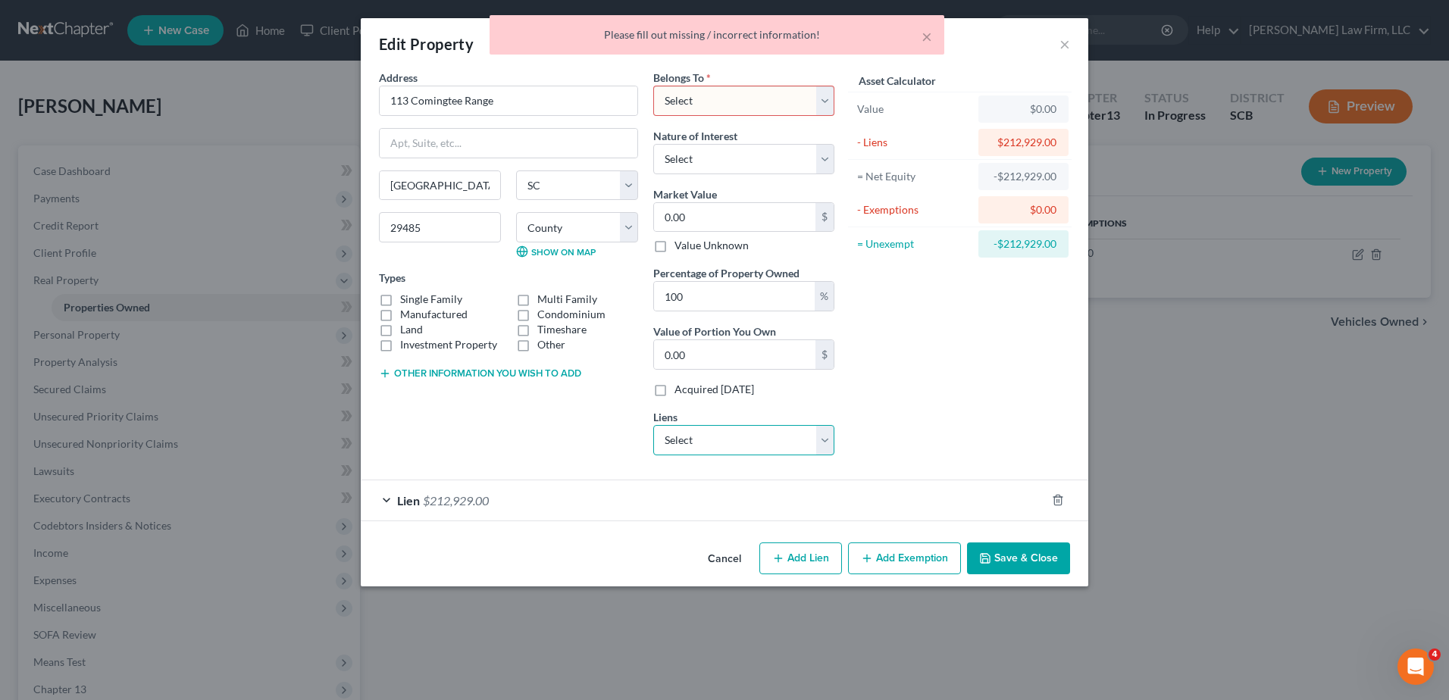
click at [802, 443] on select "Select Ally Fincl - $10,832.00" at bounding box center [743, 440] width 181 height 30
click at [934, 416] on div "Asset Calculator Value $0.00 - Liens $212,929.00 = Net Equity -$212,929.00 - Ex…" at bounding box center [960, 269] width 236 height 398
click at [733, 98] on select "Select Debtor 1 Only Debtor 2 Only Debtor 1 And Debtor 2 Only At Least One Of T…" at bounding box center [743, 101] width 181 height 30
select select "0"
click at [653, 86] on select "Select Debtor 1 Only Debtor 2 Only Debtor 1 And Debtor 2 Only At Least One Of T…" at bounding box center [743, 101] width 181 height 30
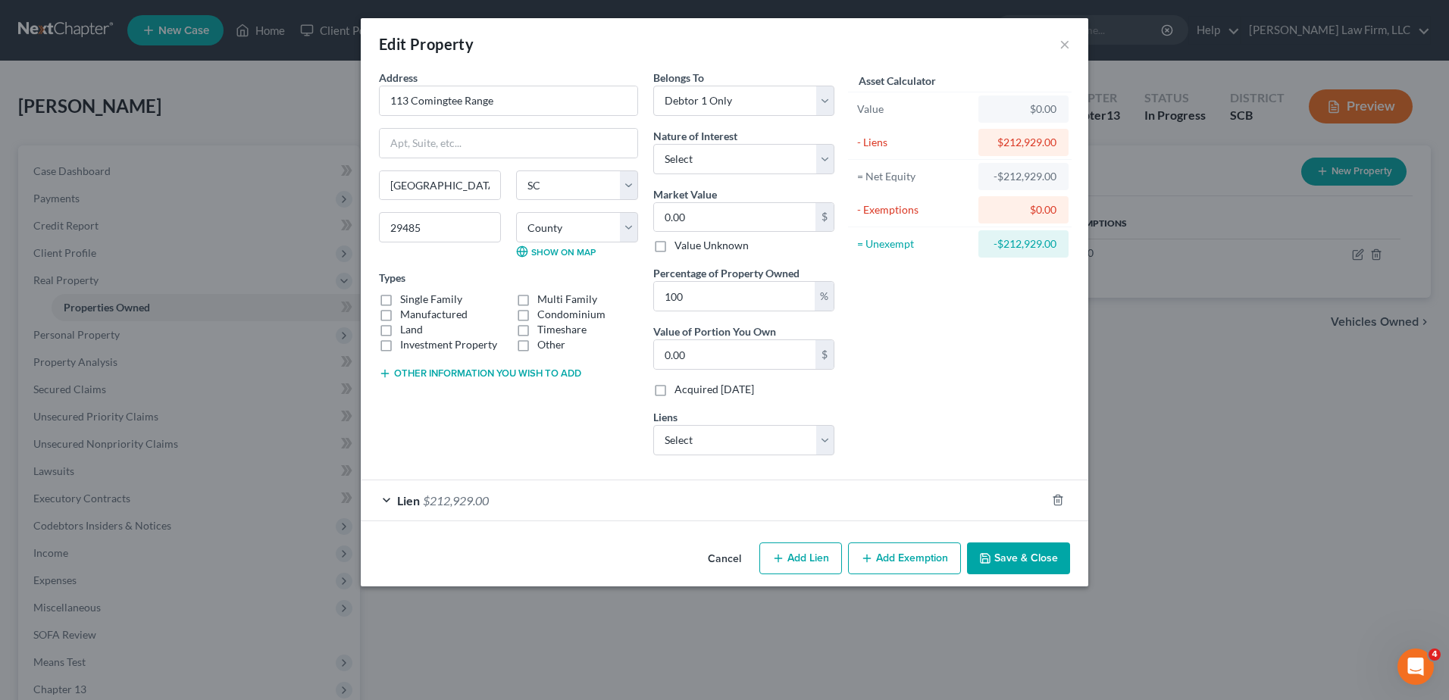
click at [400, 307] on label "Manufactured" at bounding box center [433, 314] width 67 height 15
click at [406, 307] on input "Manufactured" at bounding box center [411, 312] width 10 height 10
click at [400, 311] on label "Manufactured" at bounding box center [433, 314] width 67 height 15
click at [406, 311] on input "Manufactured" at bounding box center [411, 312] width 10 height 10
checkbox input "false"
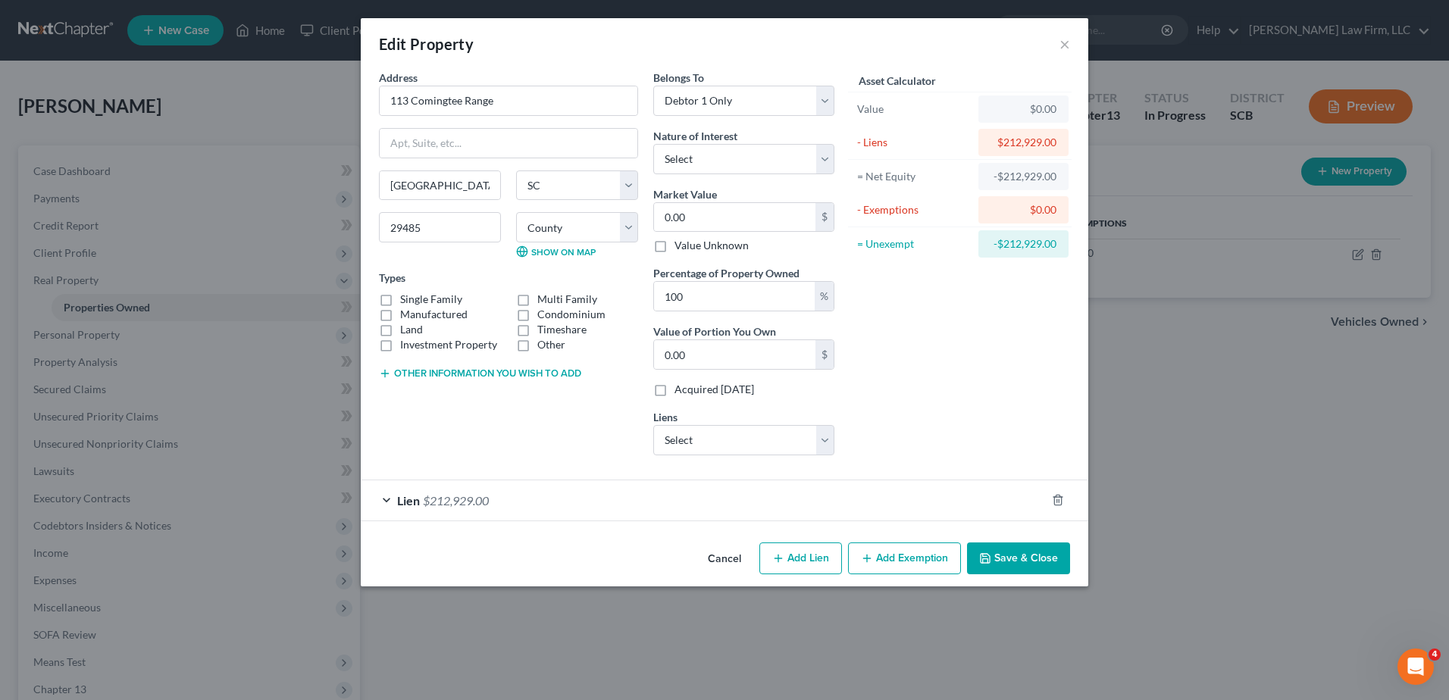
click at [400, 300] on label "Single Family" at bounding box center [431, 299] width 62 height 15
click at [406, 300] on input "Single Family" at bounding box center [411, 297] width 10 height 10
checkbox input "true"
click at [785, 159] on select "Select Fee Simple Joint Tenant Life Estate Equitable Interest Future Interest T…" at bounding box center [743, 159] width 181 height 30
select select "0"
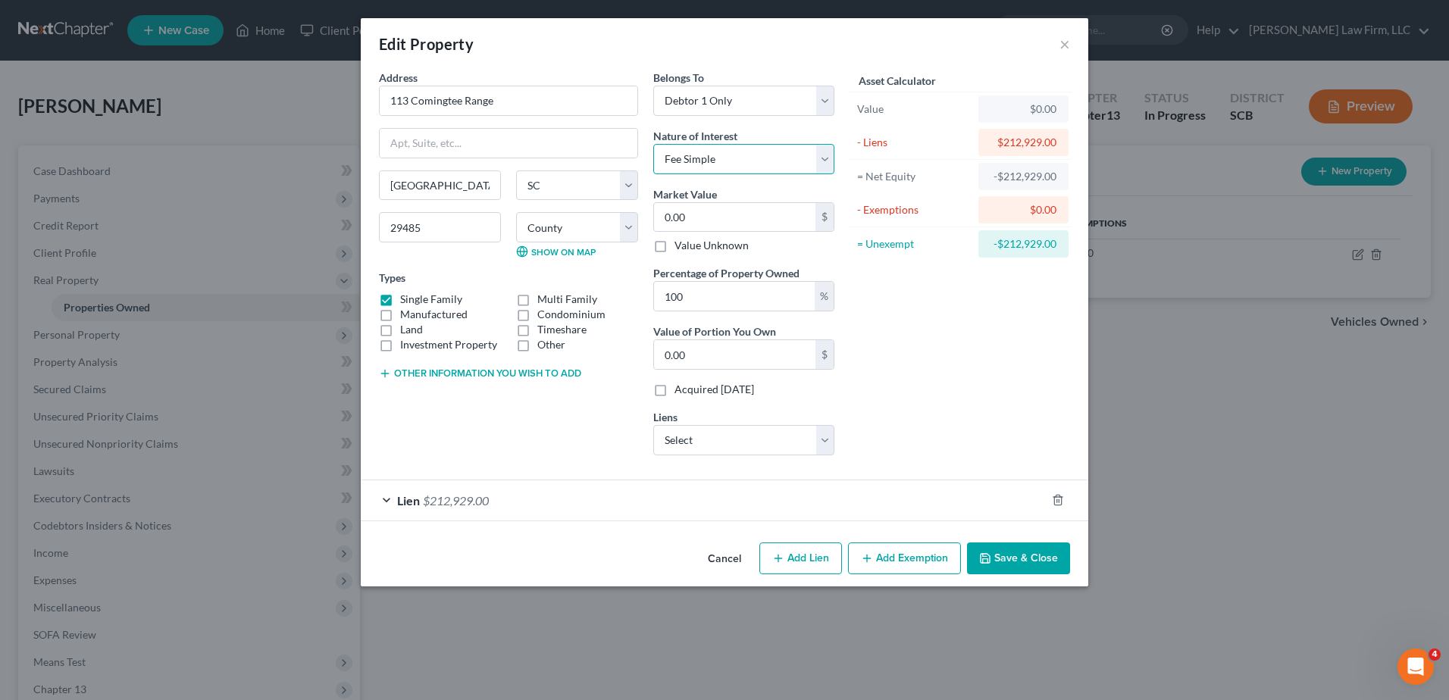
click at [653, 144] on select "Select Fee Simple Joint Tenant Life Estate Equitable Interest Future Interest T…" at bounding box center [743, 159] width 181 height 30
